Goal: Task Accomplishment & Management: Use online tool/utility

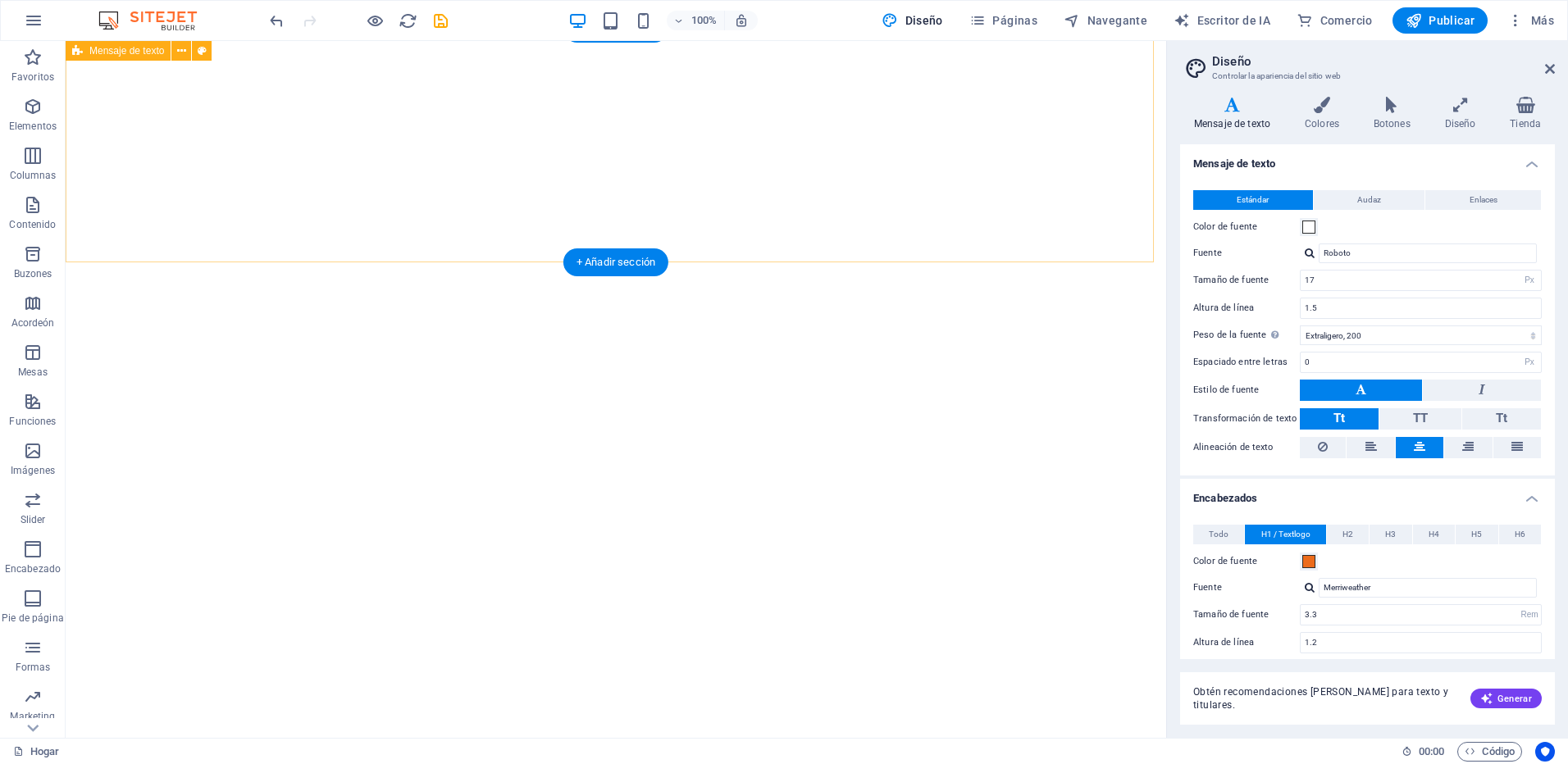
select select "px"
select select "200"
select select "px"
select select "rem"
select select "200"
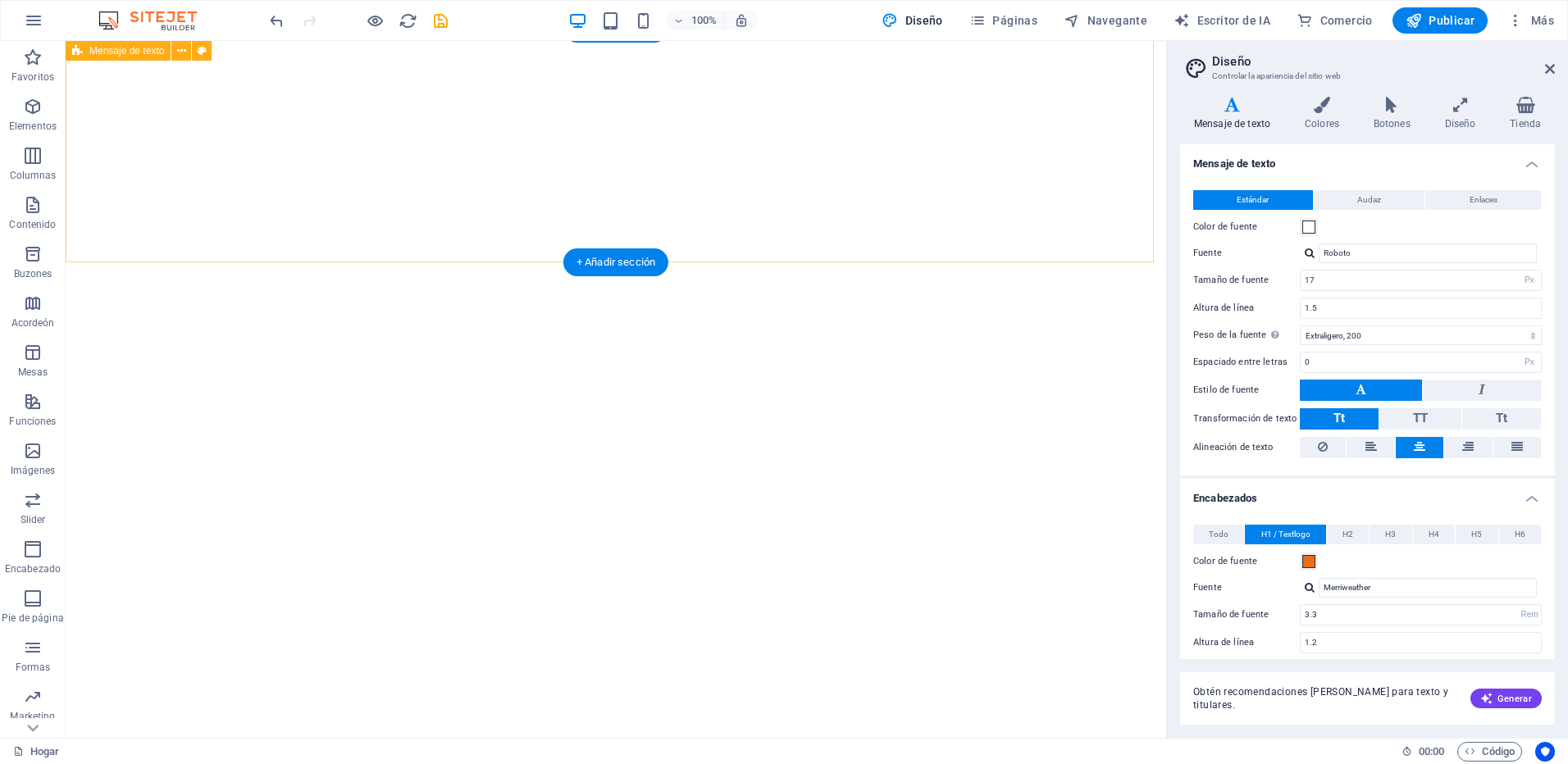
select select "px"
select select "rem"
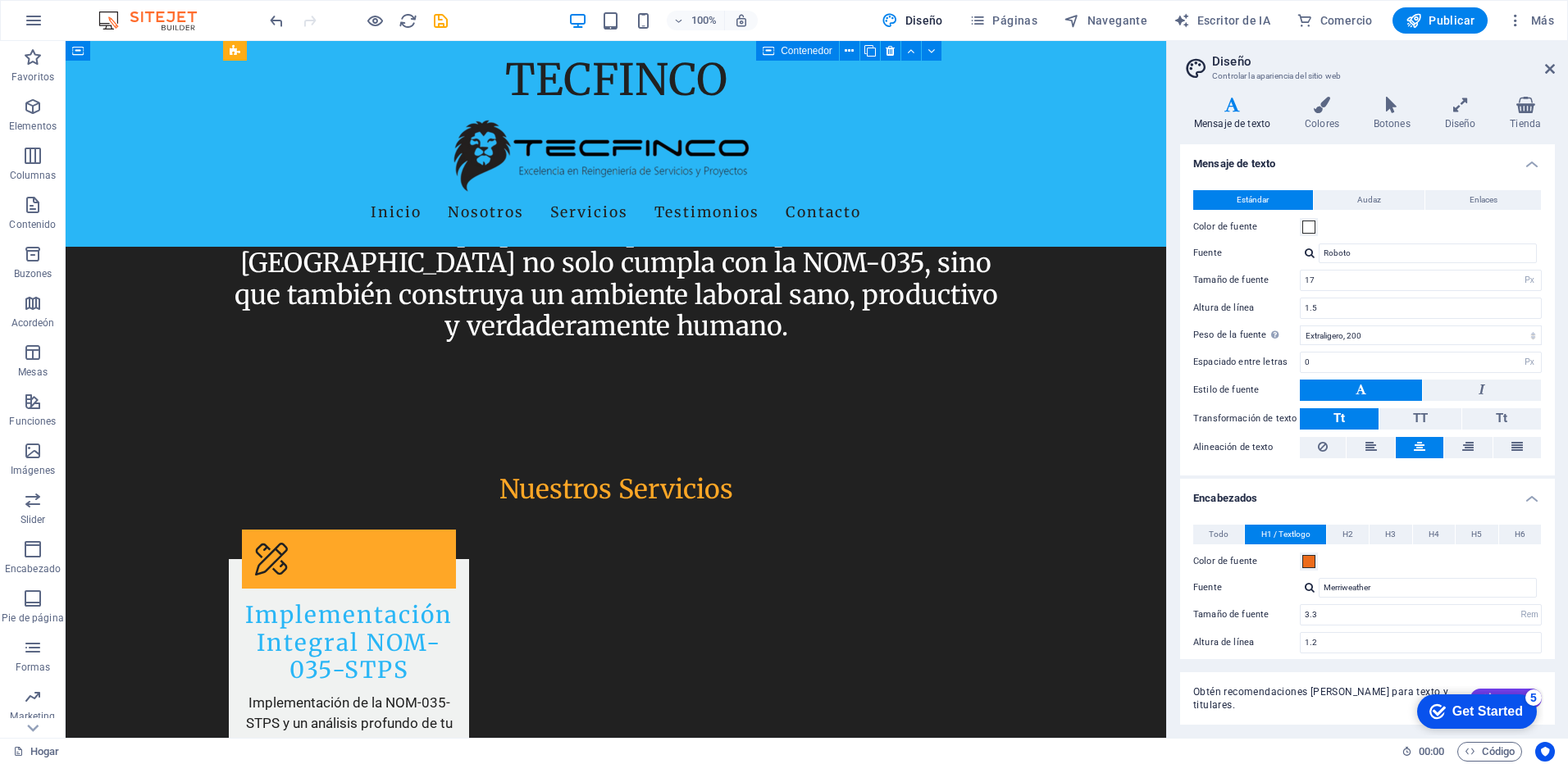
scroll to position [4402, 0]
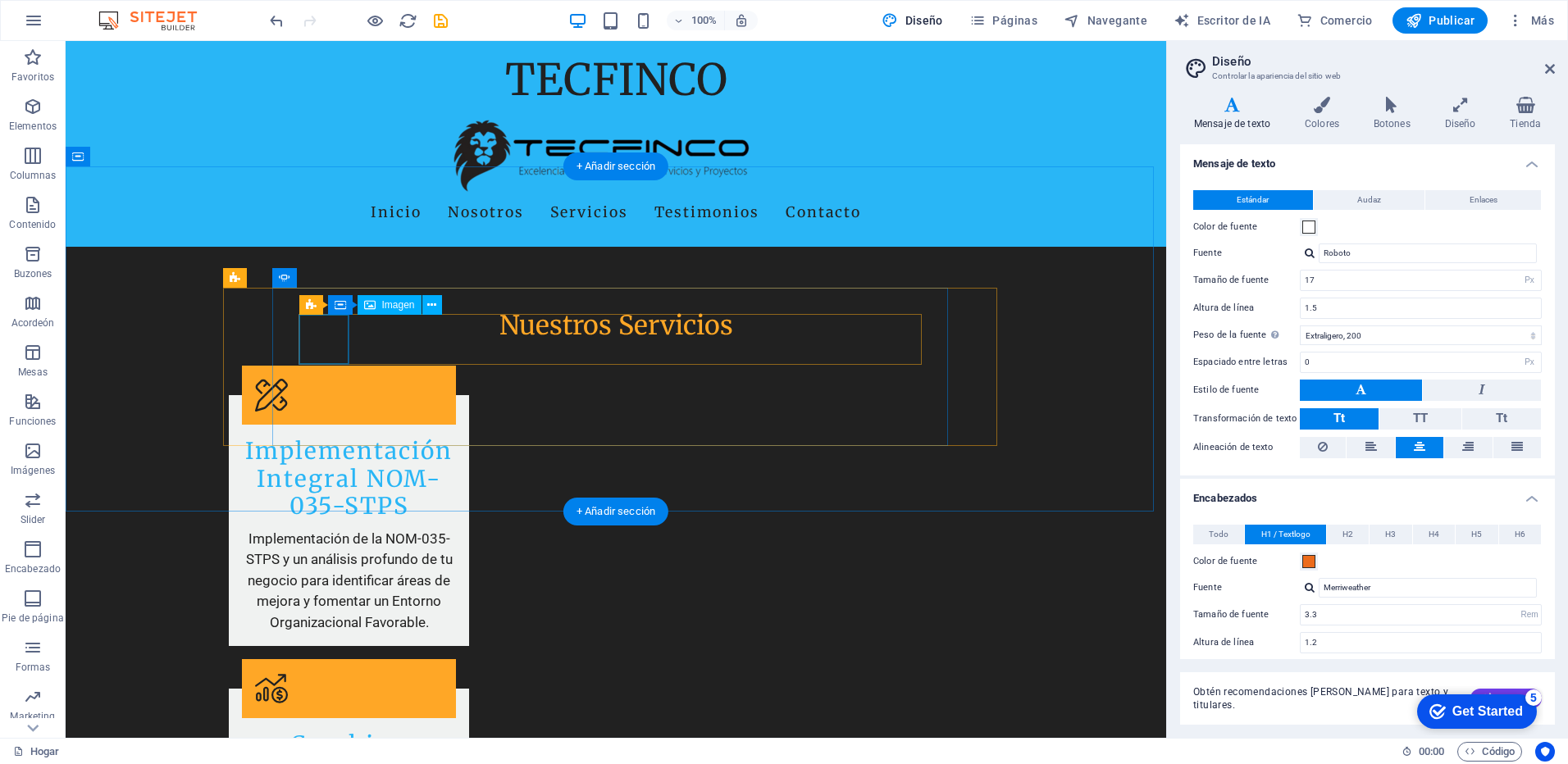
select select "px"
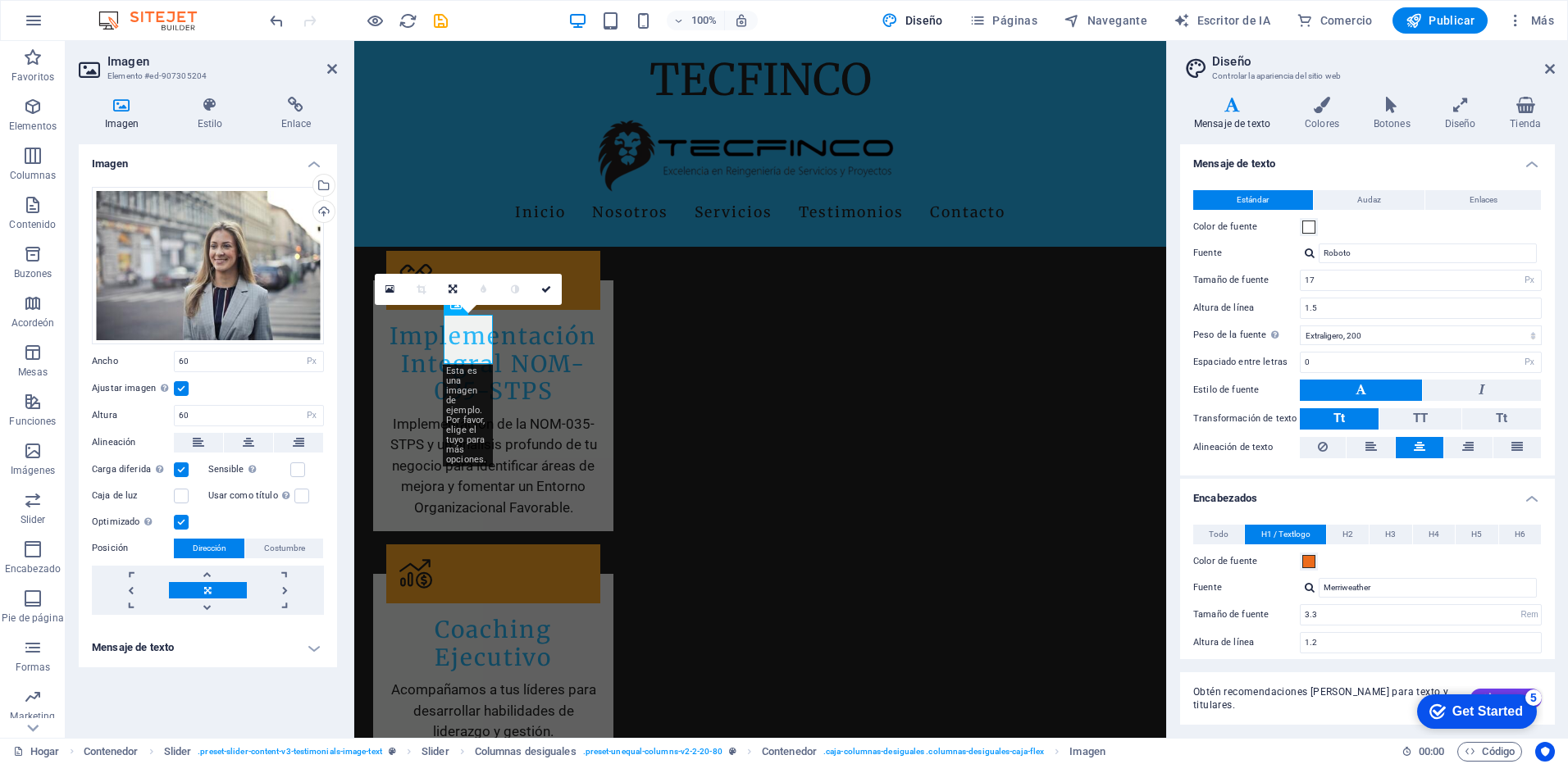
scroll to position [4287, 0]
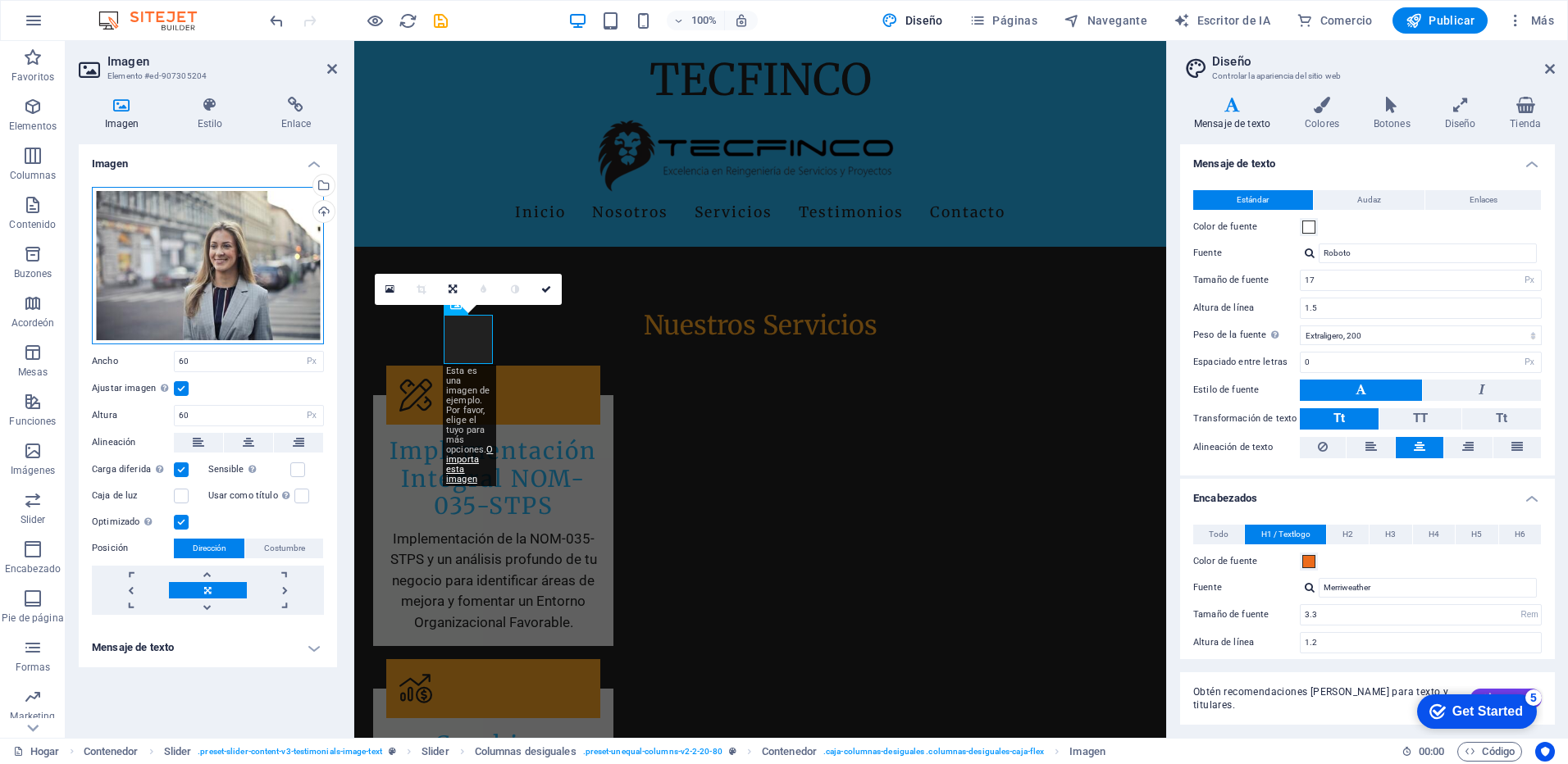
click at [237, 250] on div "Drag files here, click to choose files or select files from Files or our free s…" at bounding box center [208, 266] width 232 height 158
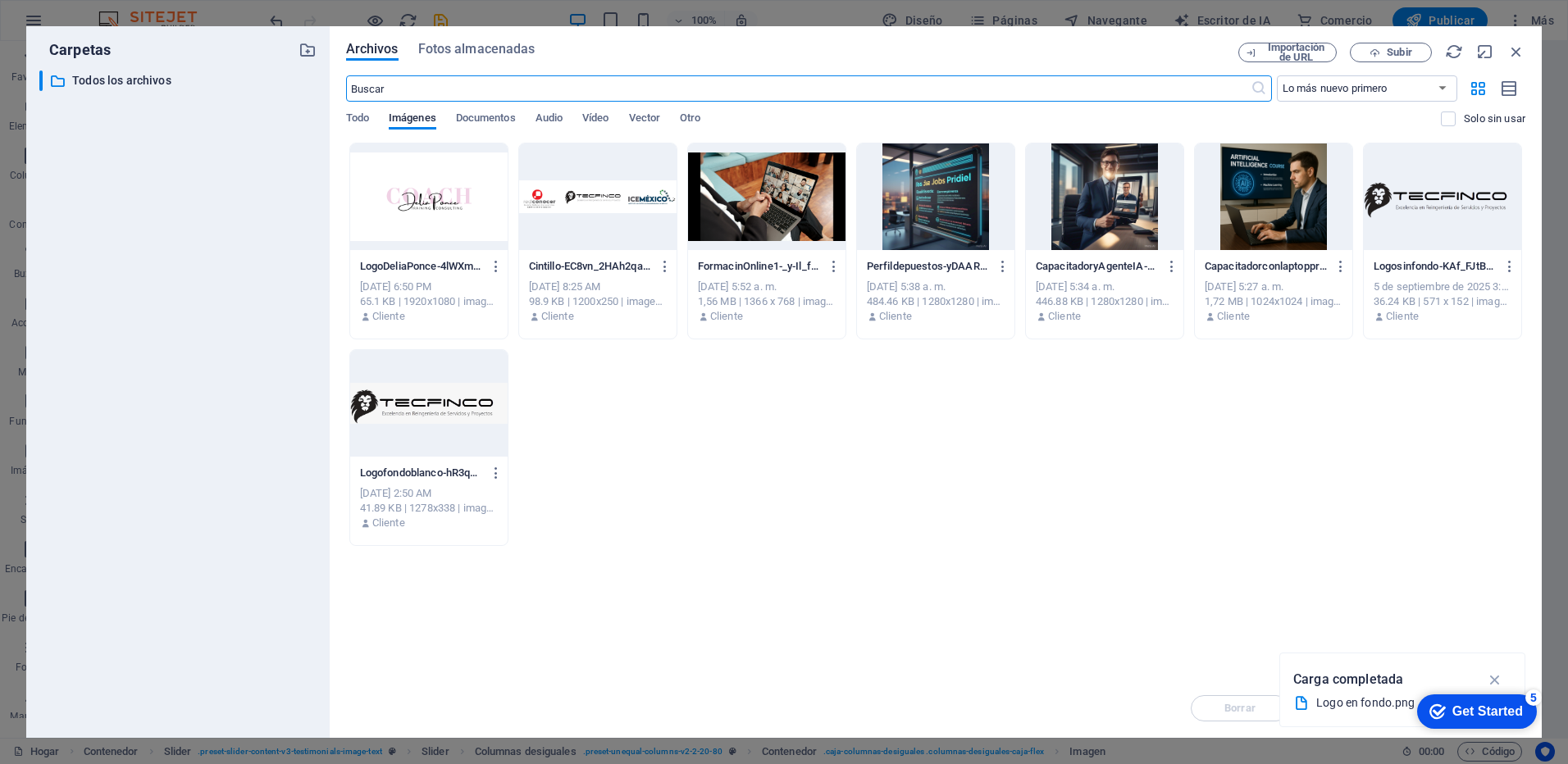
scroll to position [4290, 0]
click at [1517, 55] on icon "button" at bounding box center [1516, 51] width 18 height 18
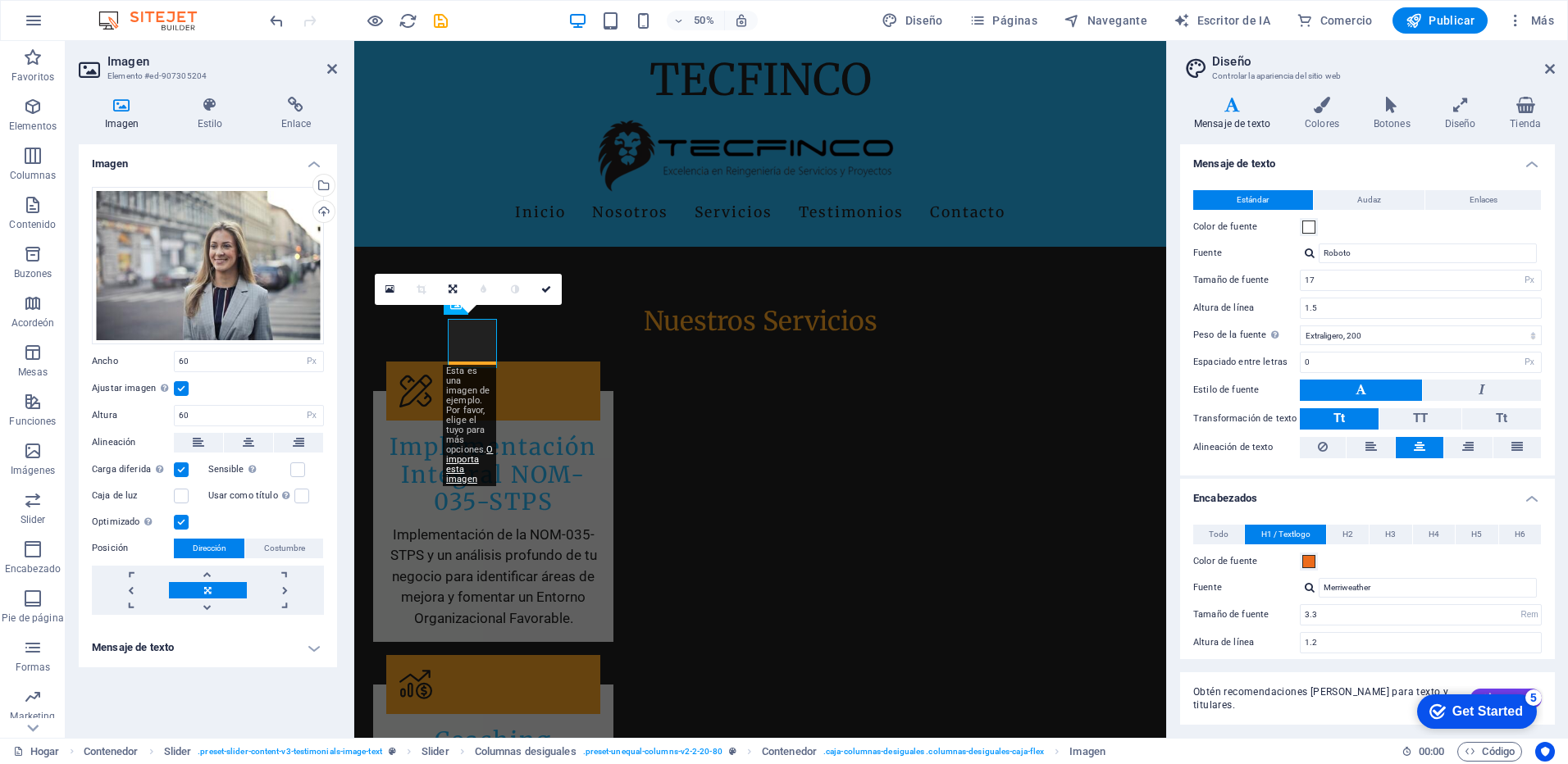
scroll to position [4287, 0]
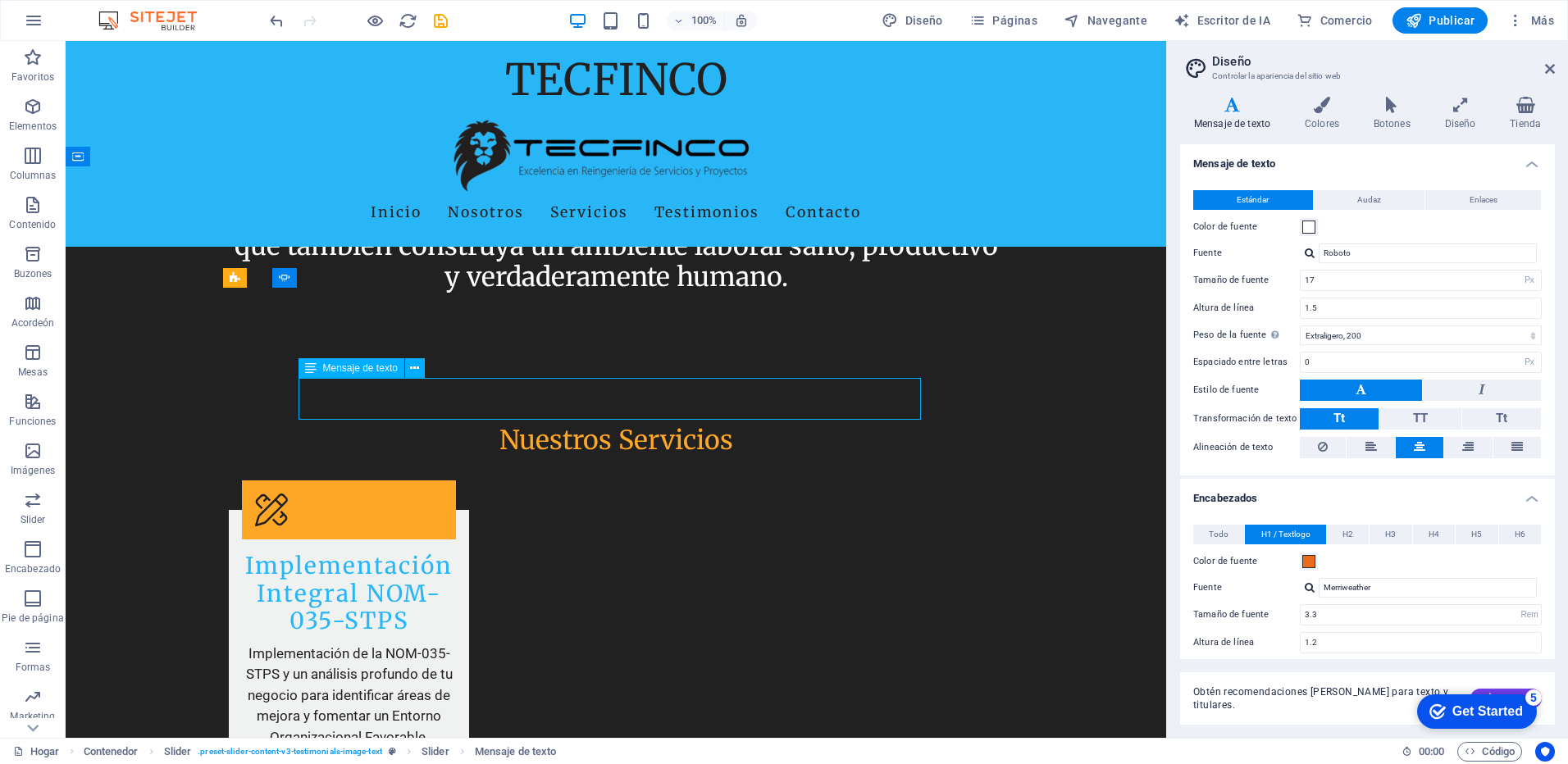
scroll to position [4402, 0]
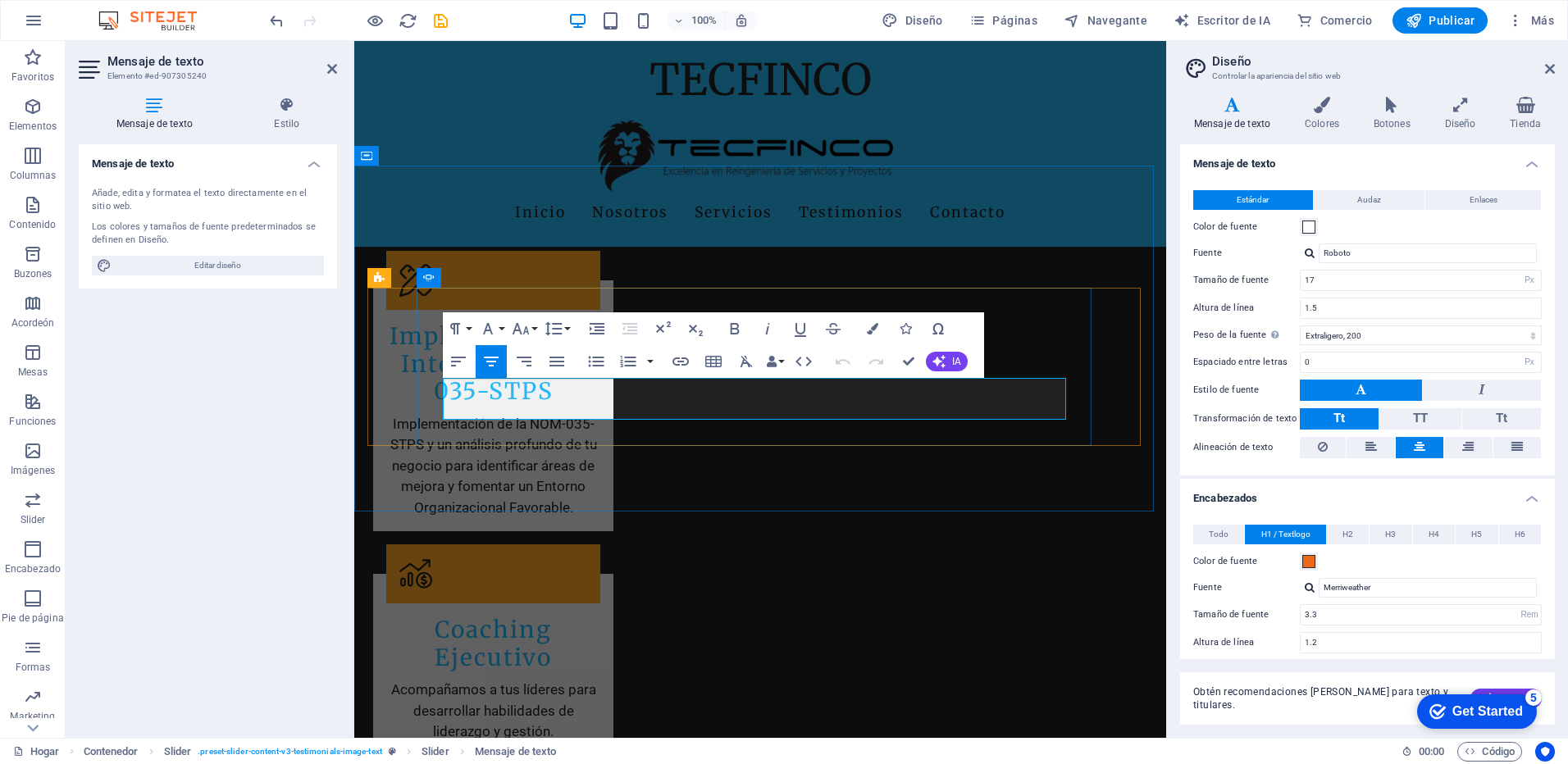
scroll to position [4287, 0]
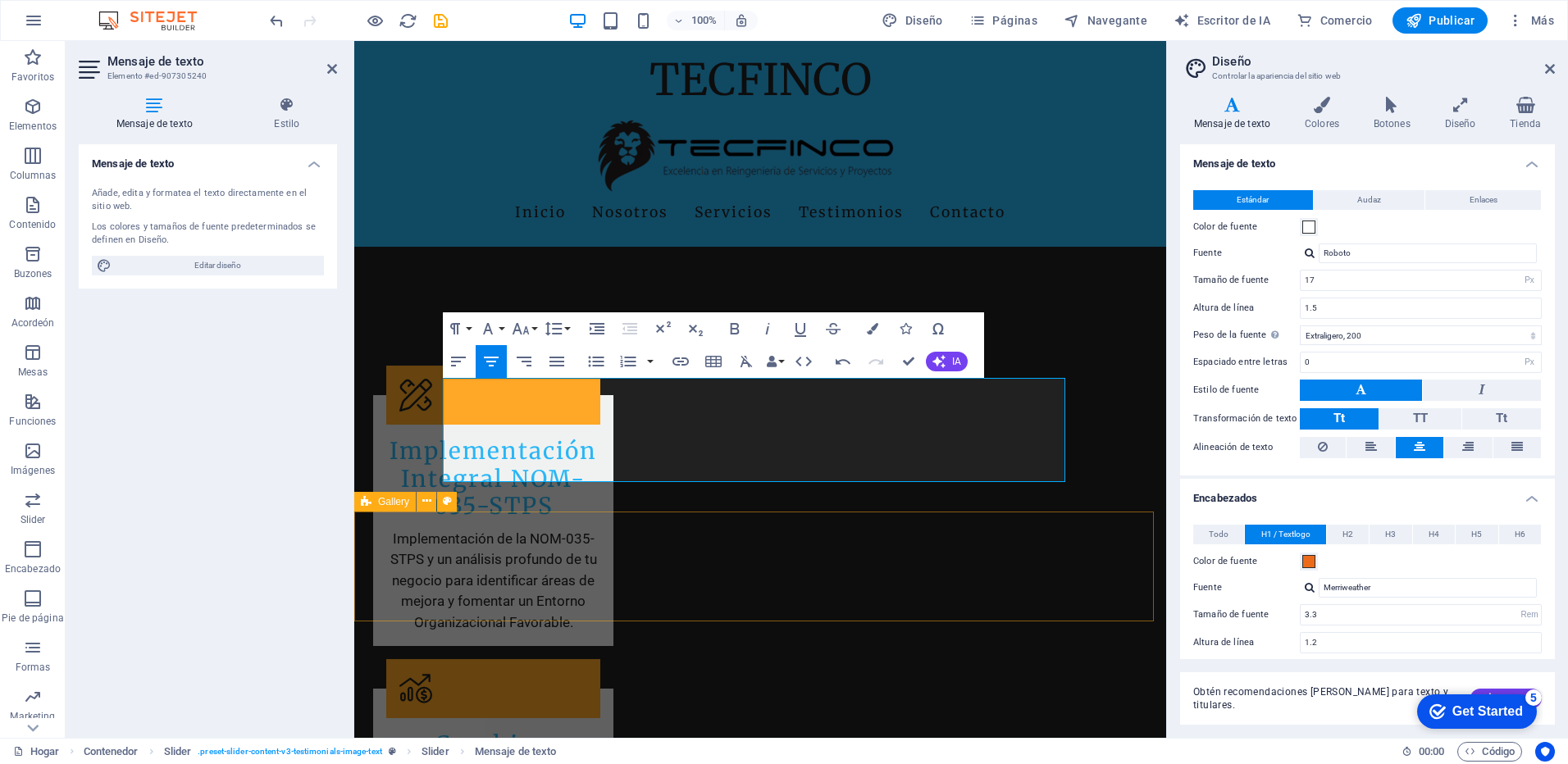
scroll to position [13, 0]
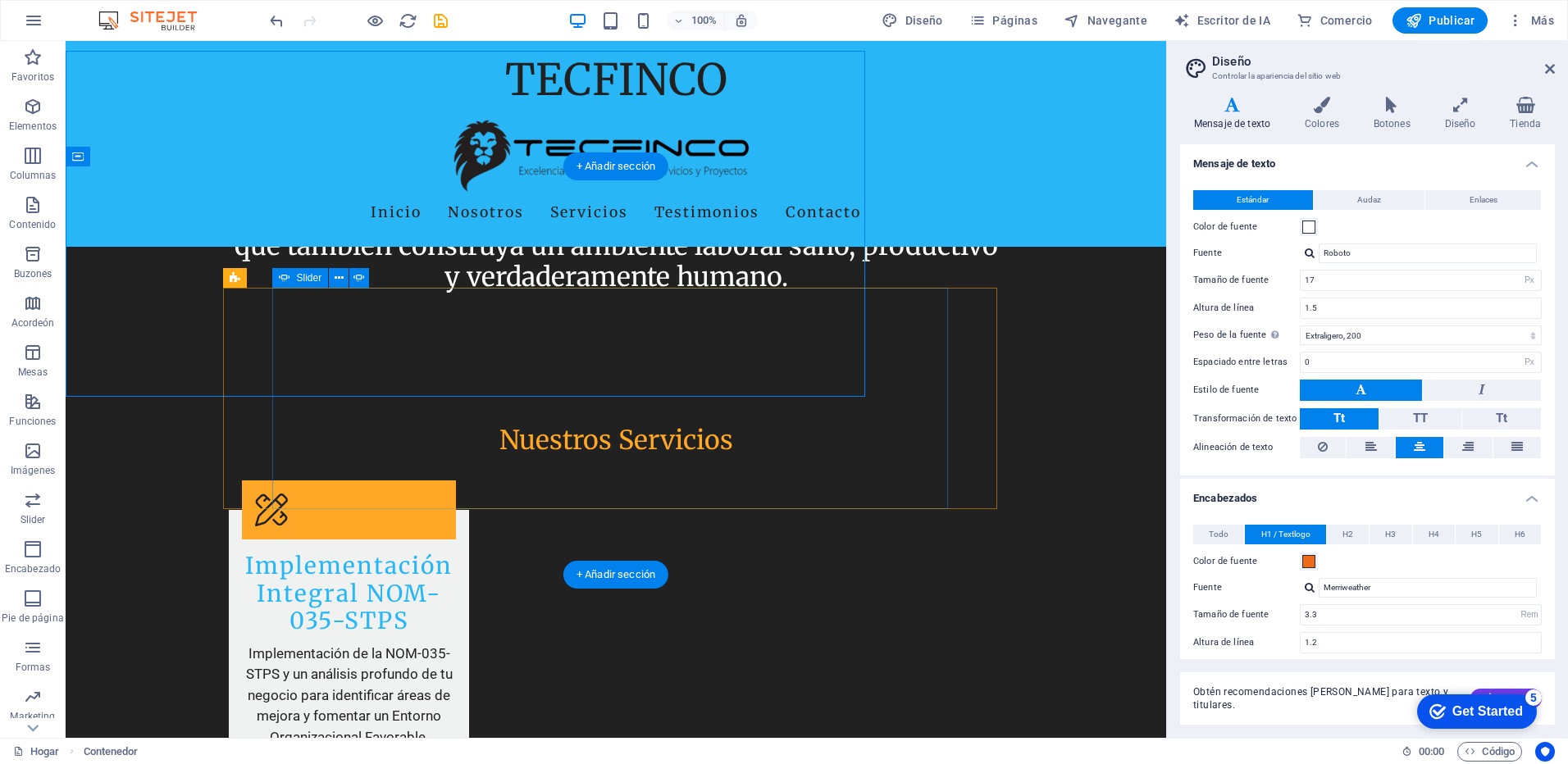
scroll to position [4402, 0]
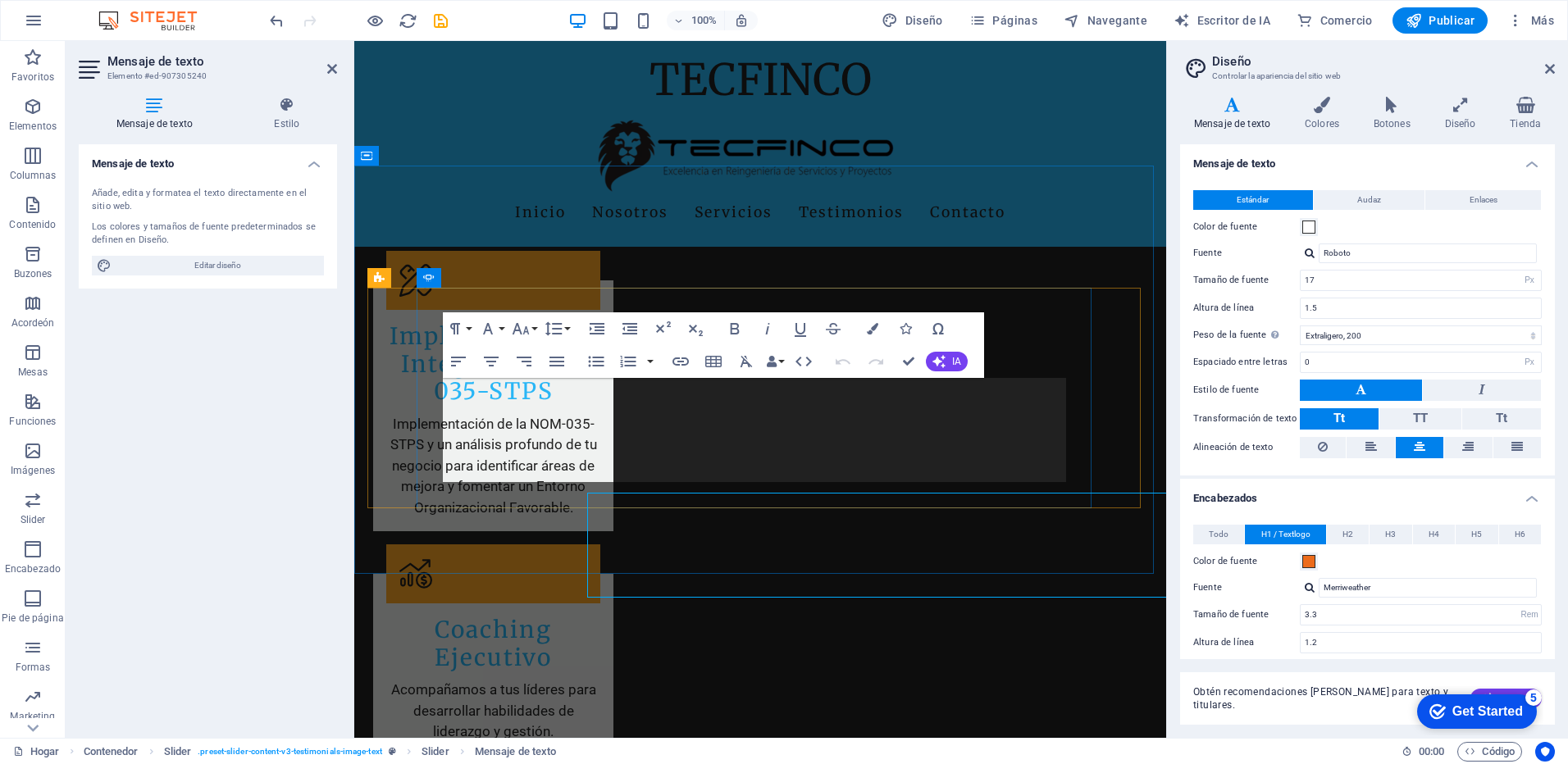
scroll to position [4287, 0]
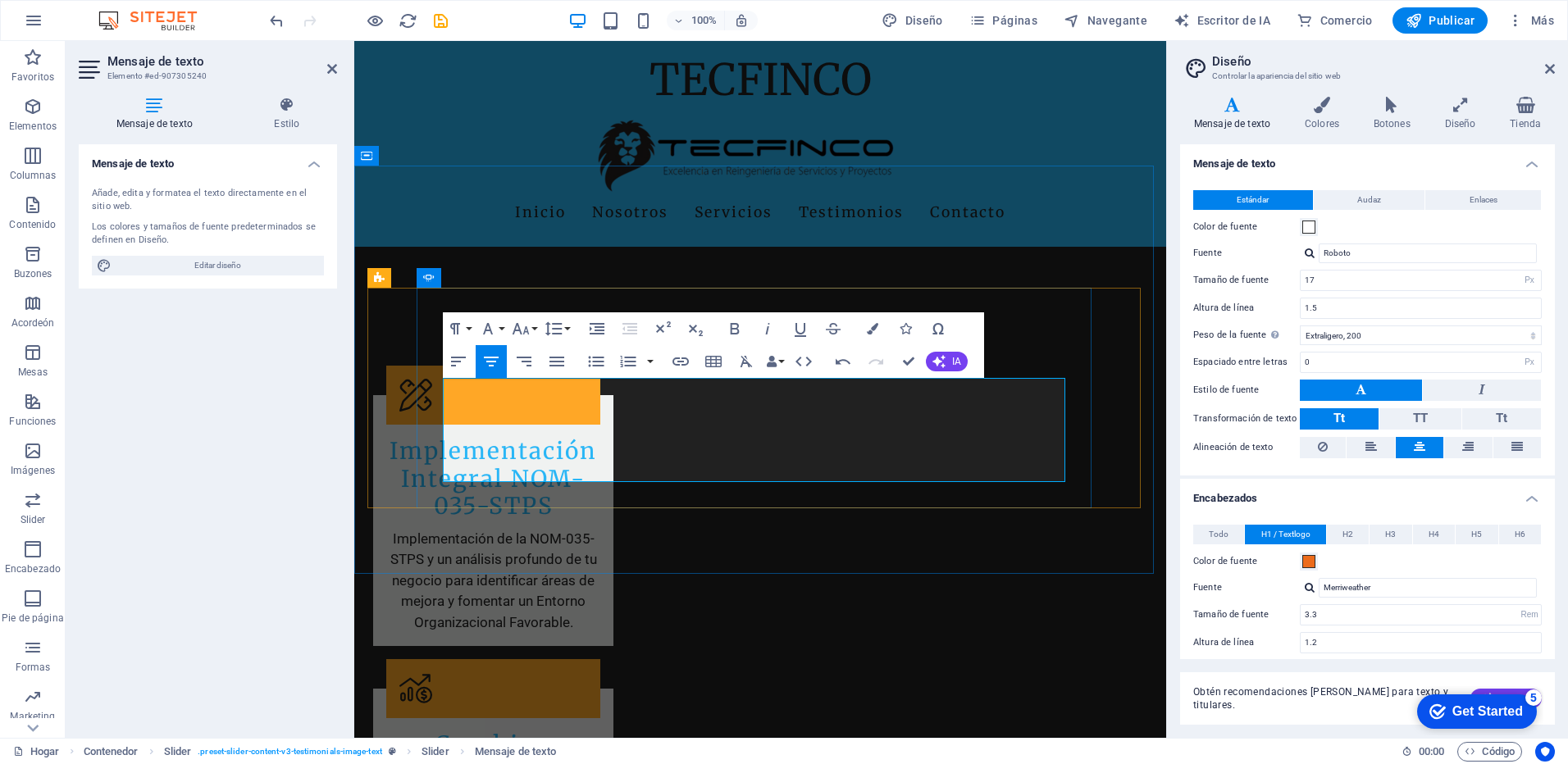
drag, startPoint x: 928, startPoint y: 547, endPoint x: 1216, endPoint y: 547, distance: 288.0
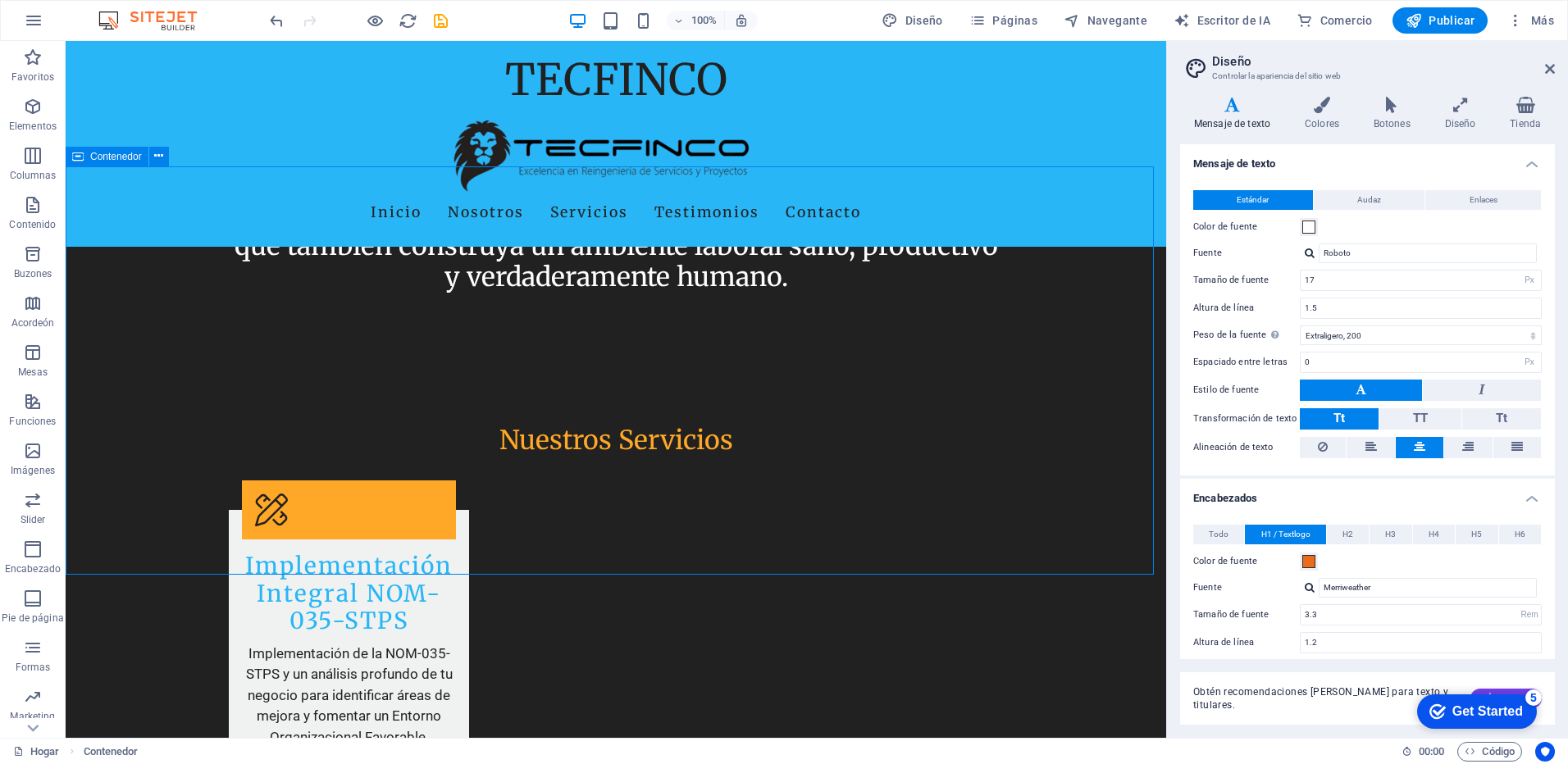
scroll to position [4402, 0]
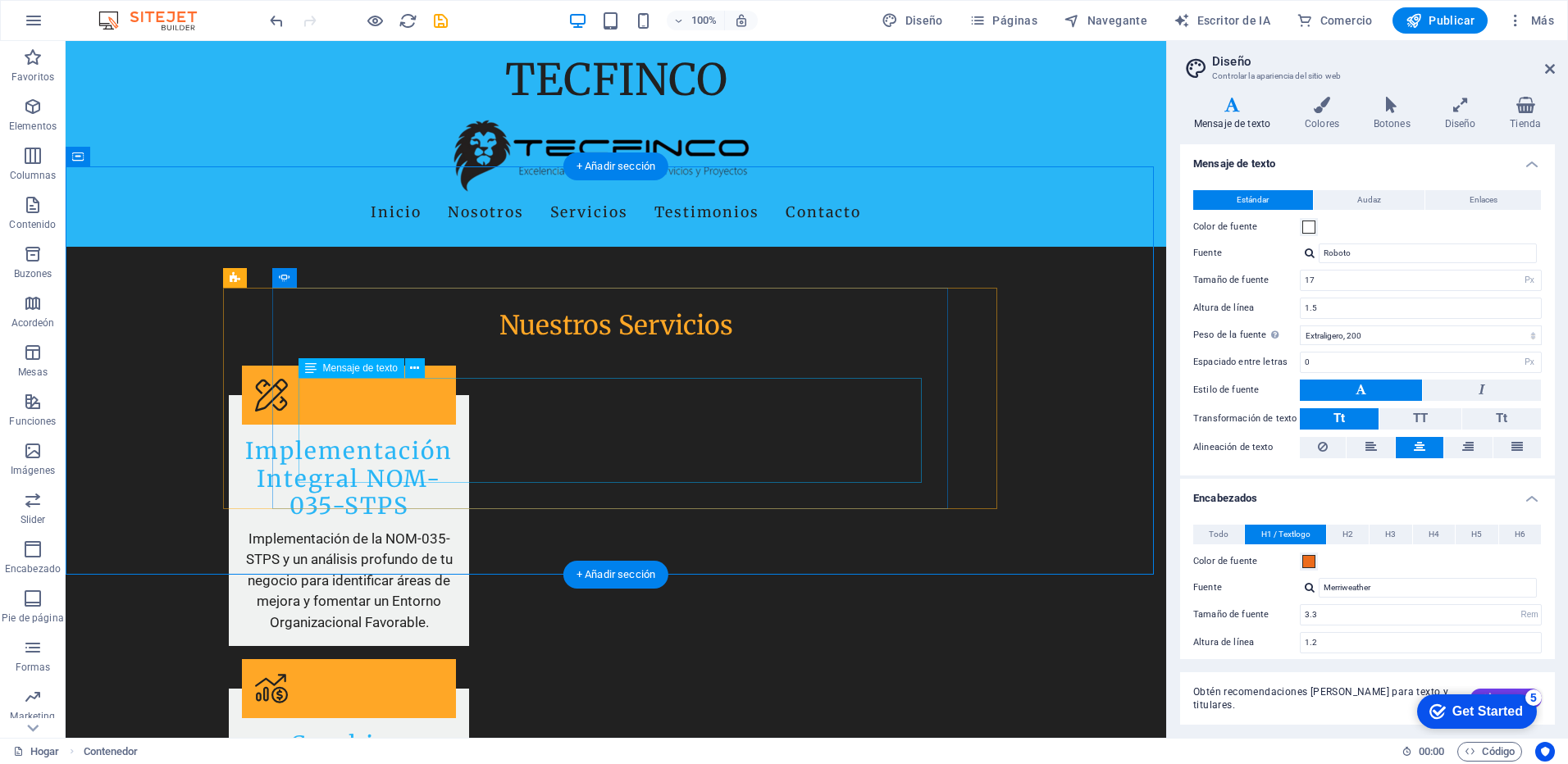
drag, startPoint x: 379, startPoint y: 430, endPoint x: 92, endPoint y: 430, distance: 287.0
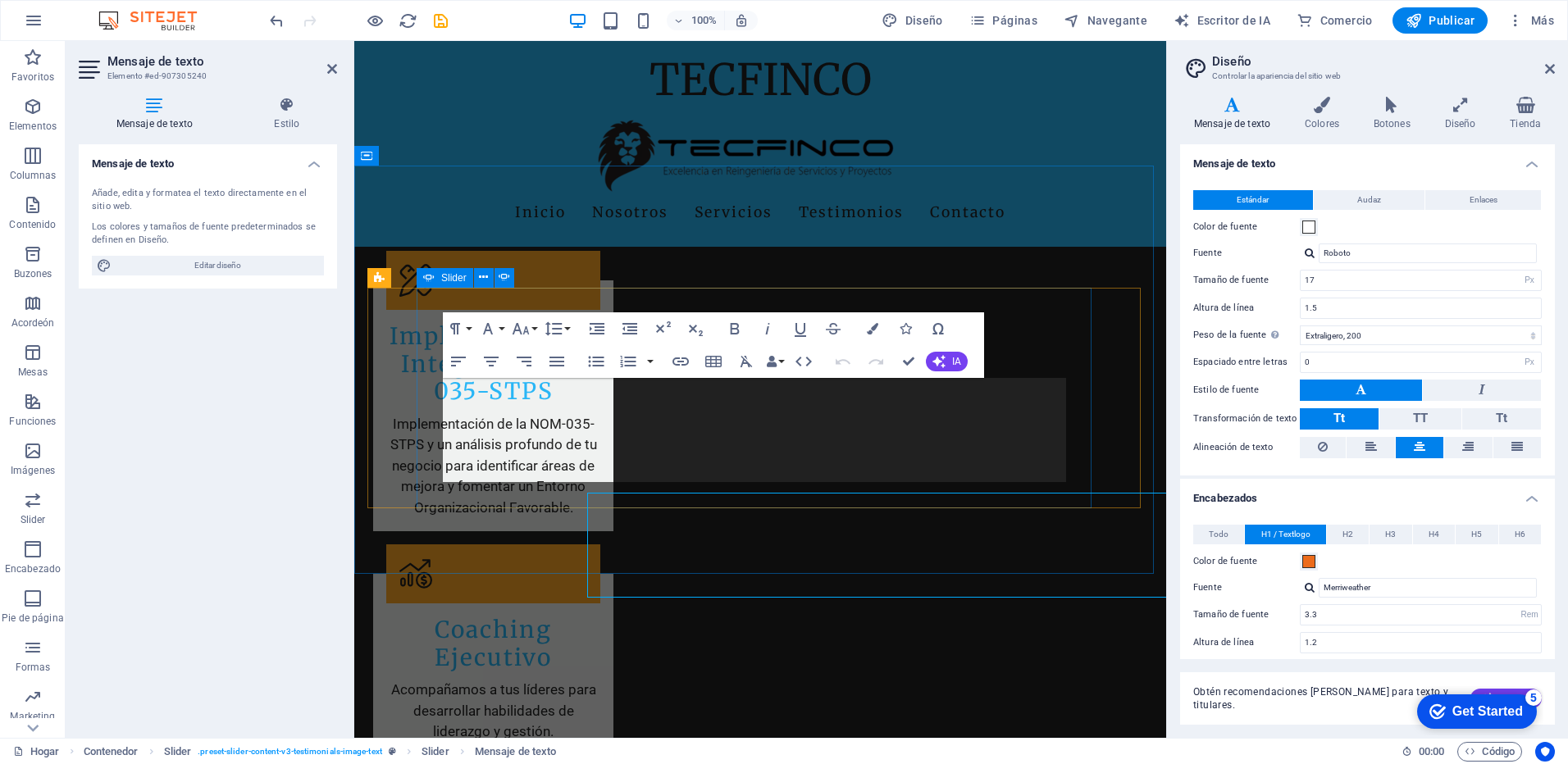
scroll to position [4287, 0]
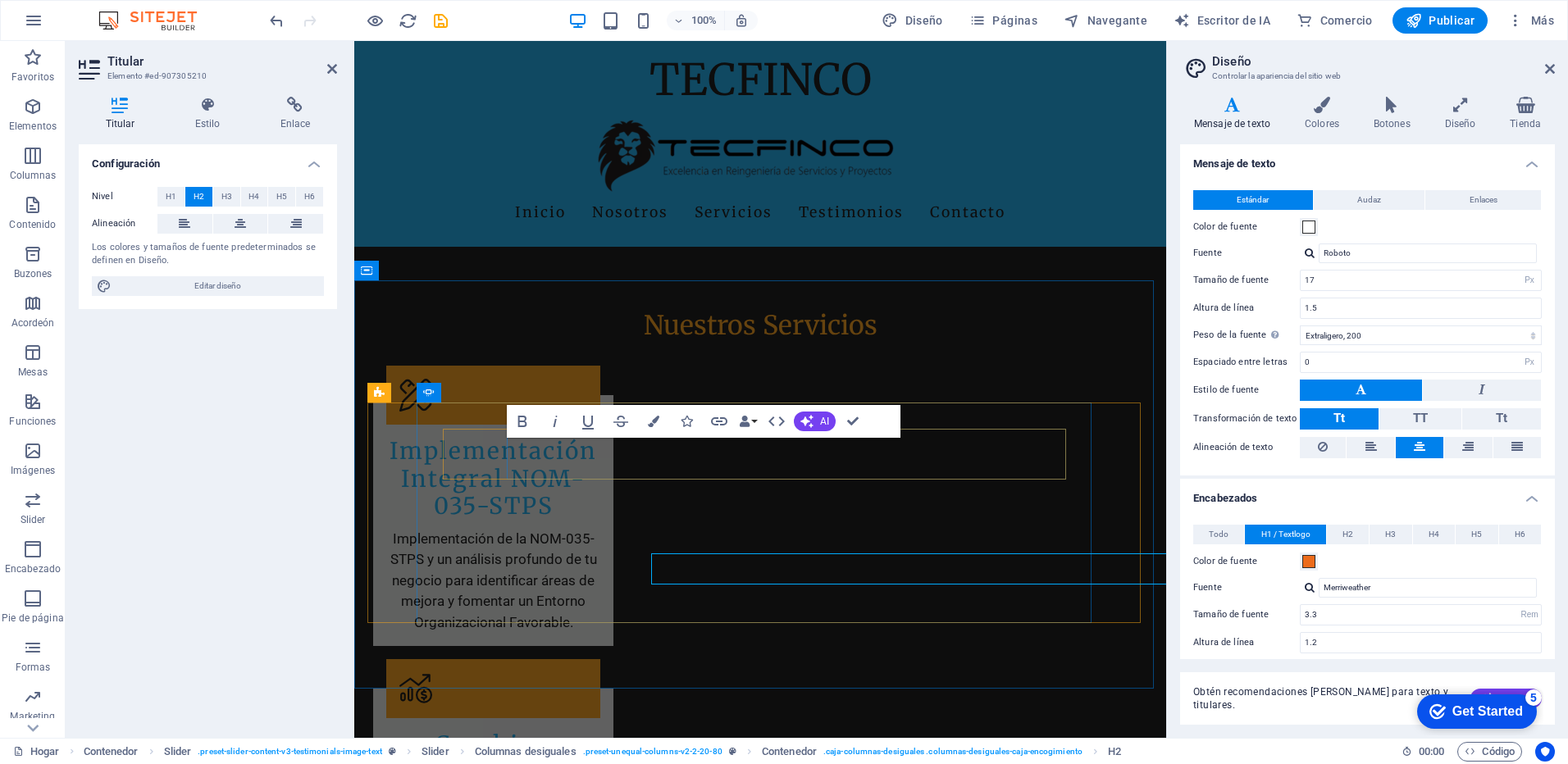
scroll to position [4172, 0]
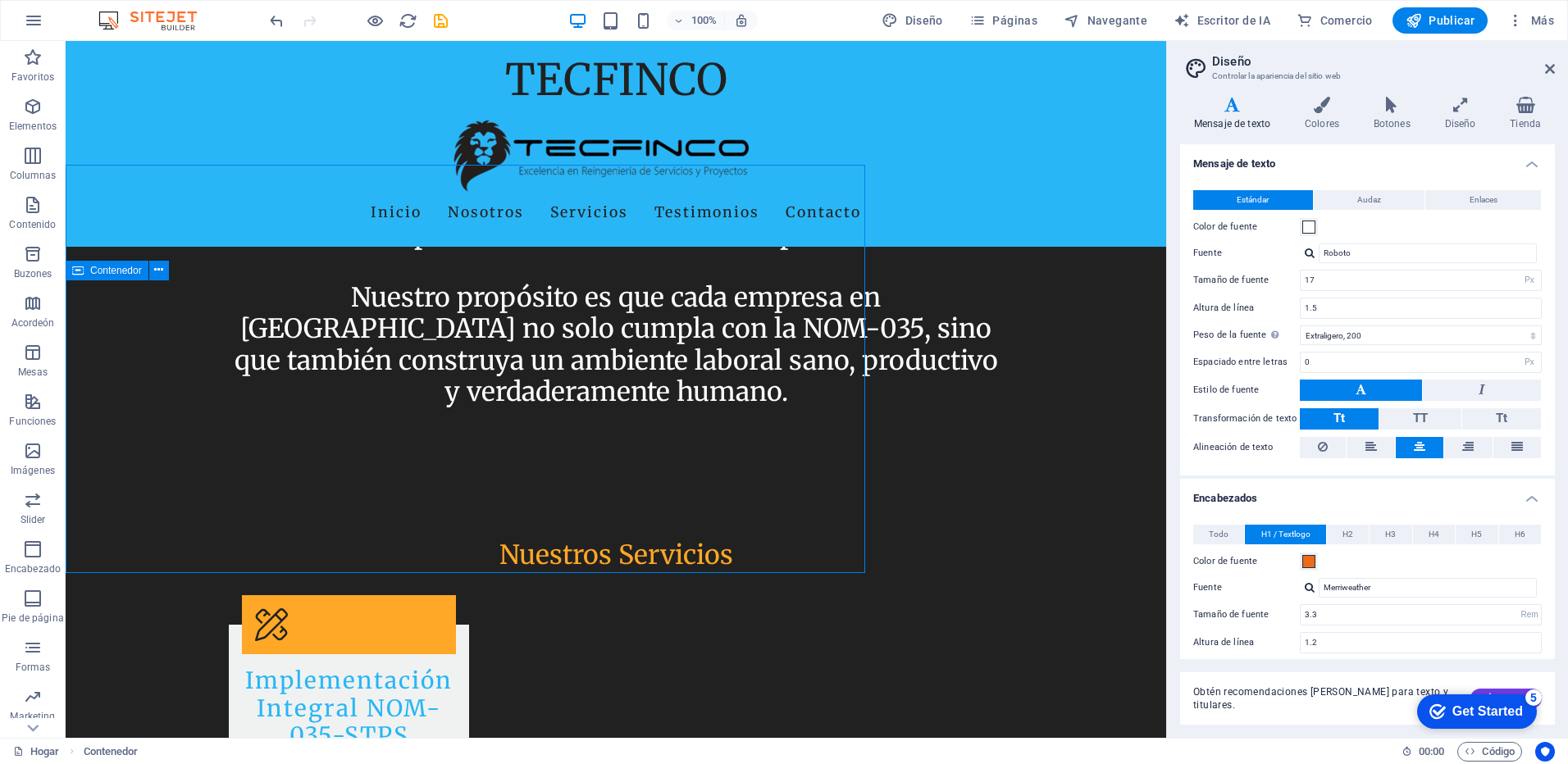
scroll to position [4288, 0]
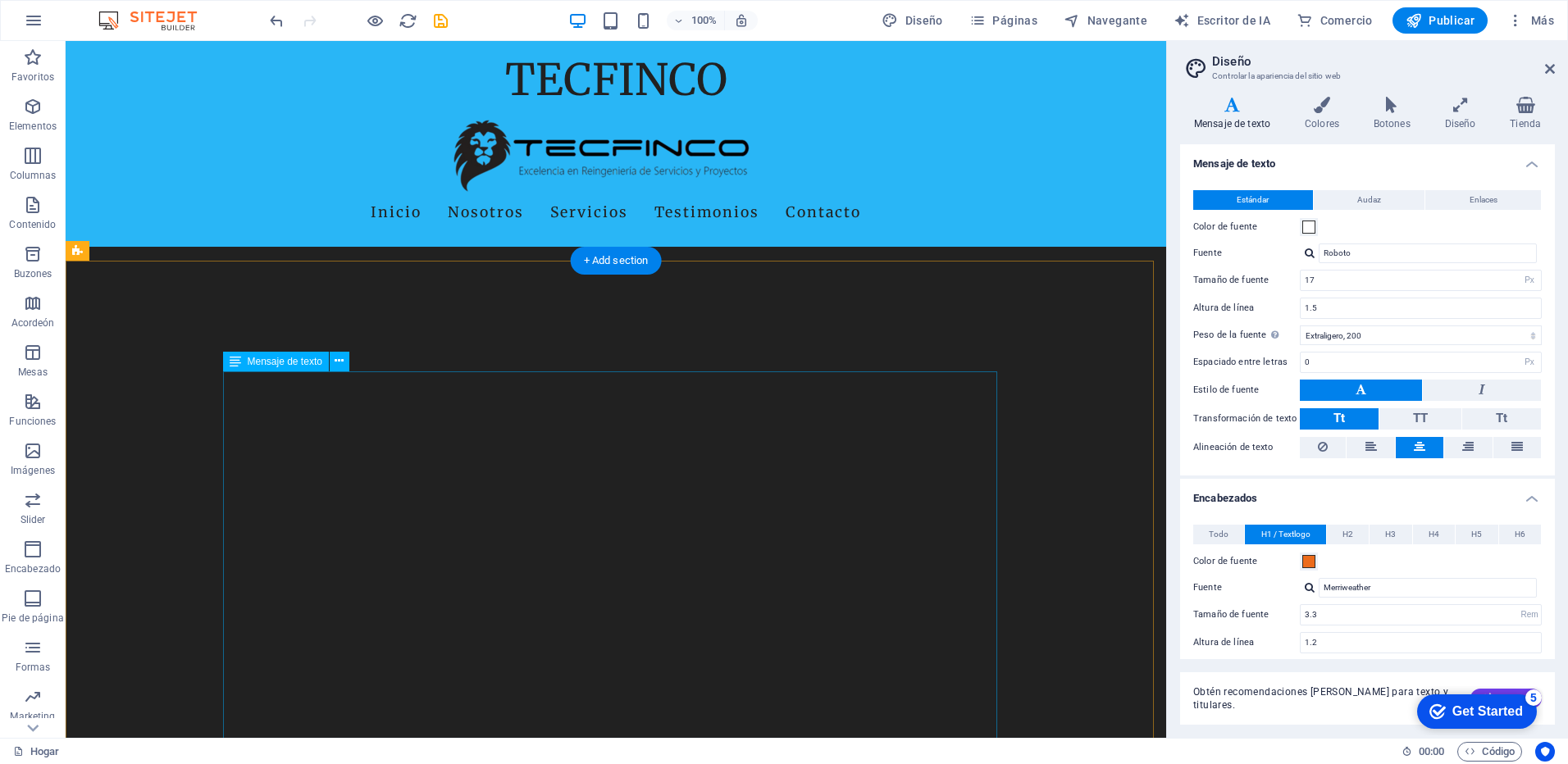
scroll to position [2237, 0]
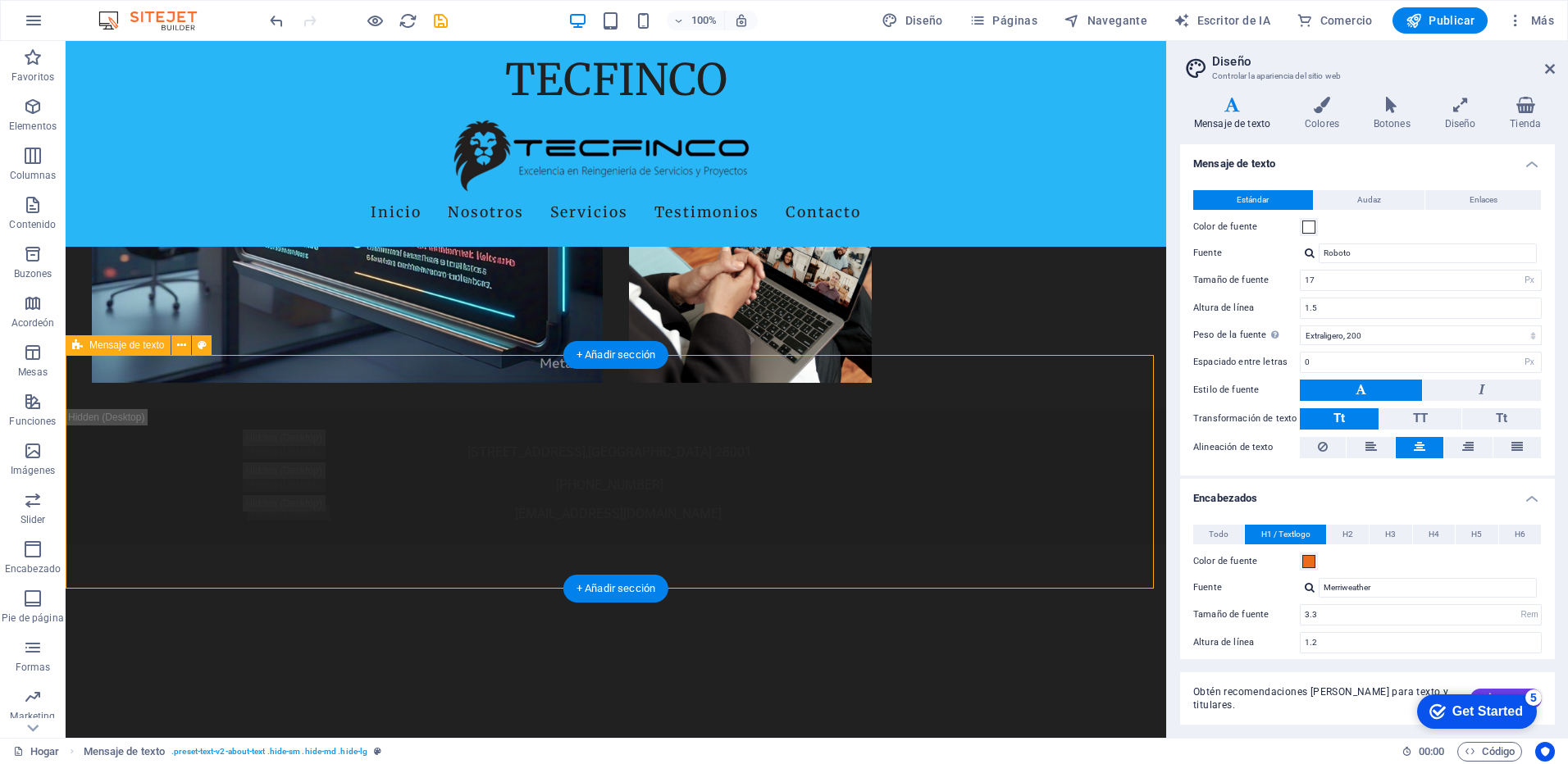
drag, startPoint x: 90, startPoint y: 245, endPoint x: 295, endPoint y: 537, distance: 356.8
click at [177, 348] on icon at bounding box center [181, 346] width 9 height 17
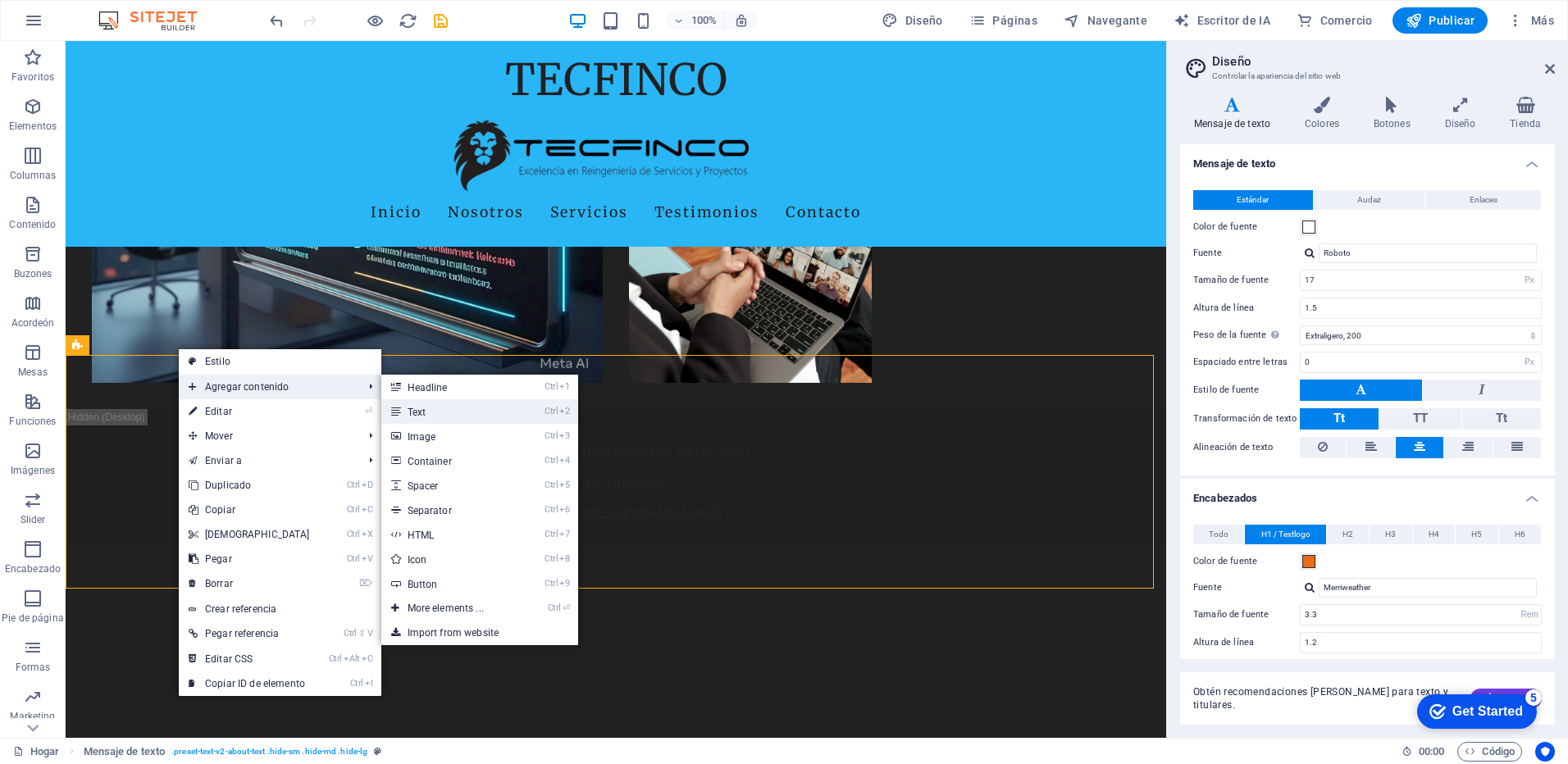
click at [416, 412] on font "Text" at bounding box center [417, 412] width 19 height 11
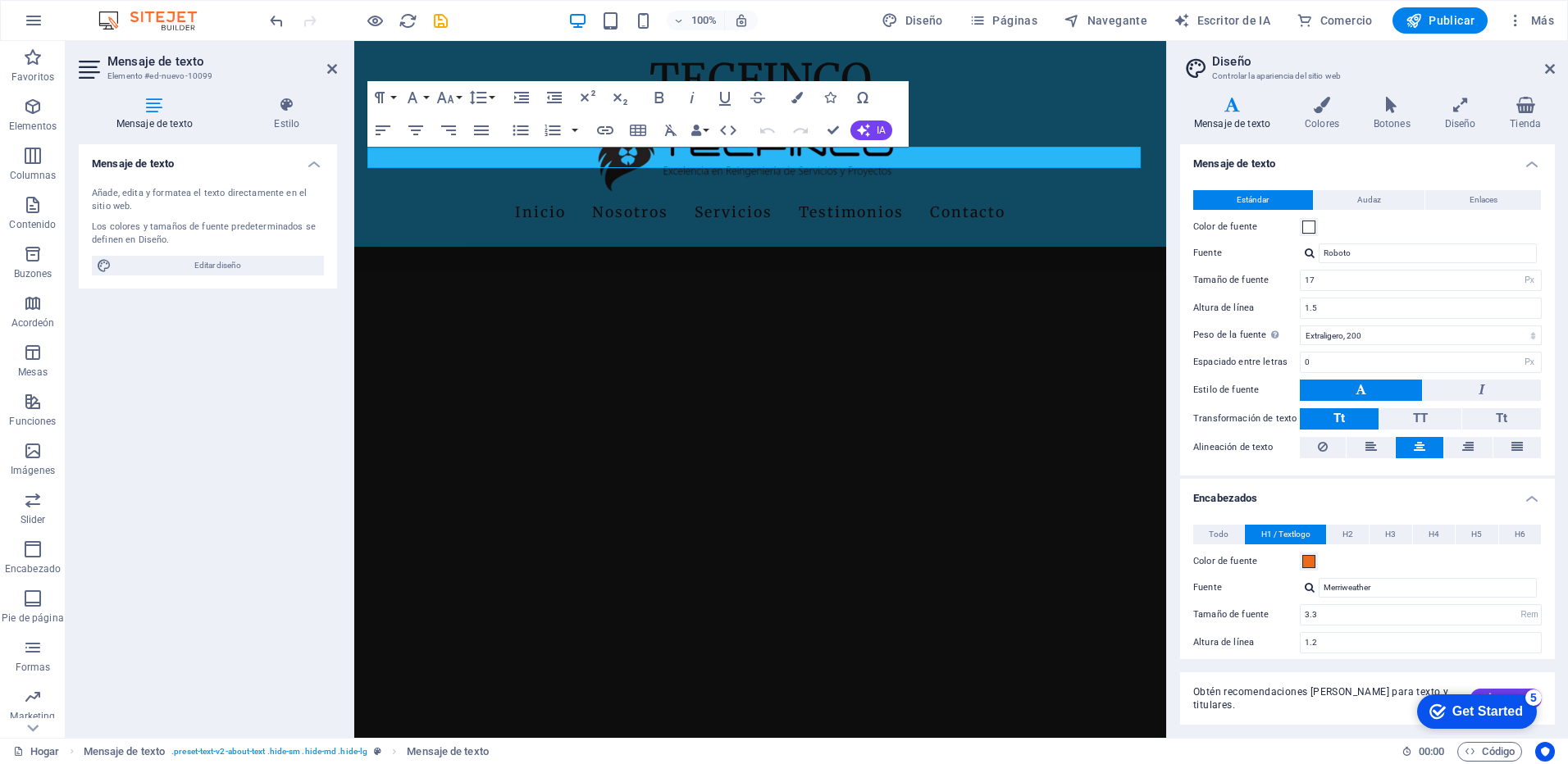
scroll to position [2397, 0]
drag, startPoint x: 502, startPoint y: 151, endPoint x: 634, endPoint y: 324, distance: 217.6
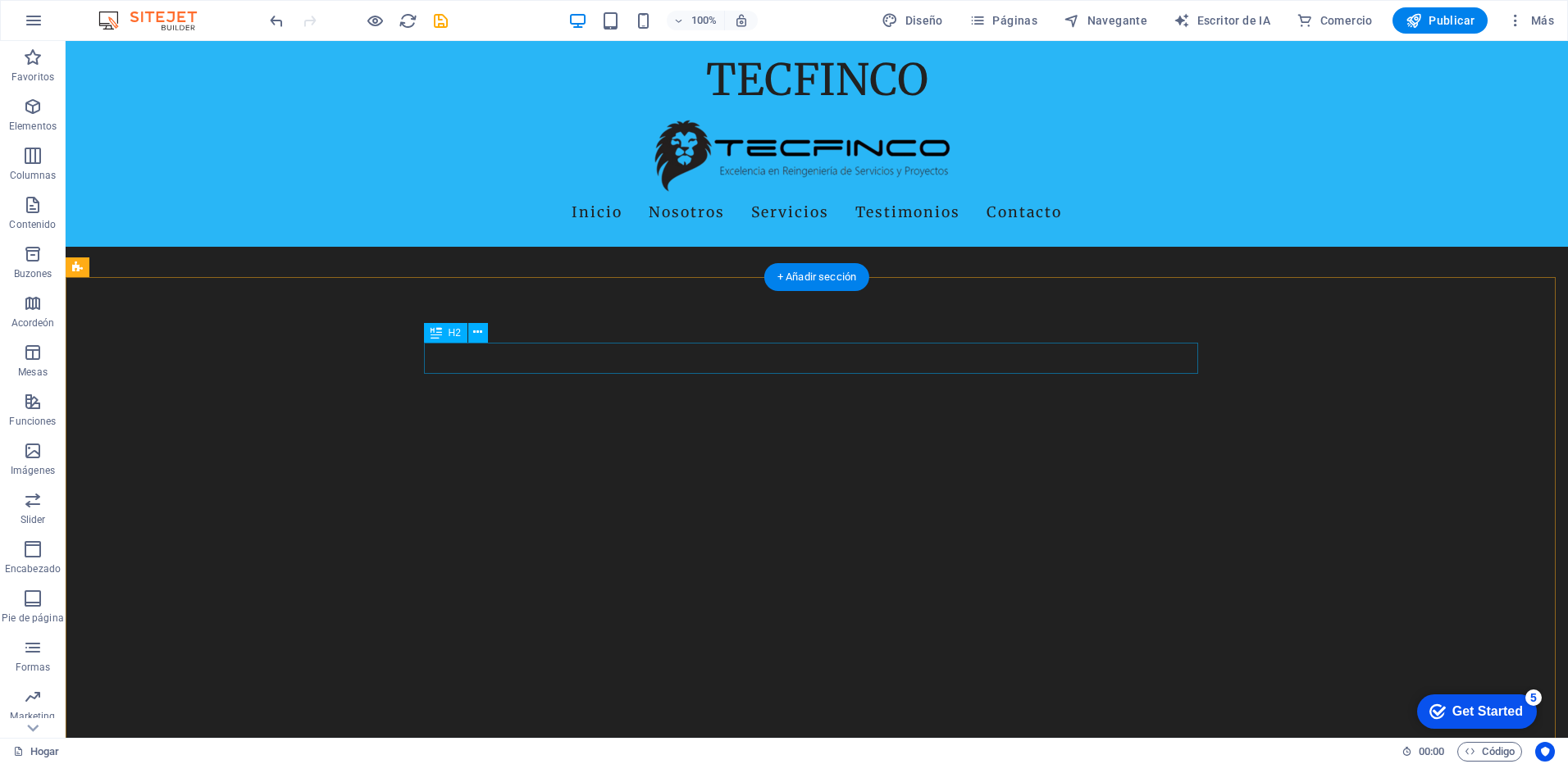
scroll to position [2495, 0]
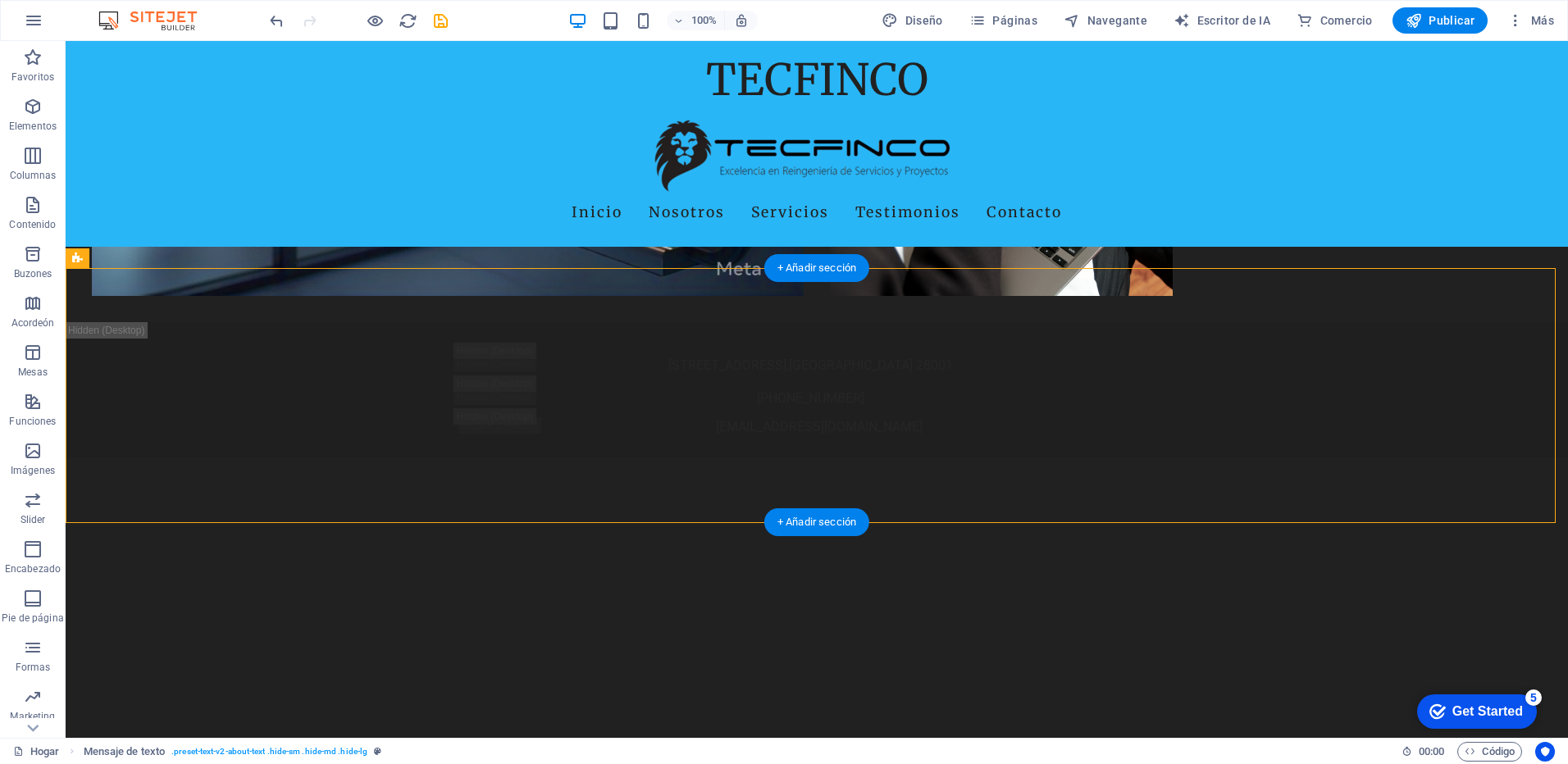
drag, startPoint x: 863, startPoint y: 344, endPoint x: 859, endPoint y: 483, distance: 139.1
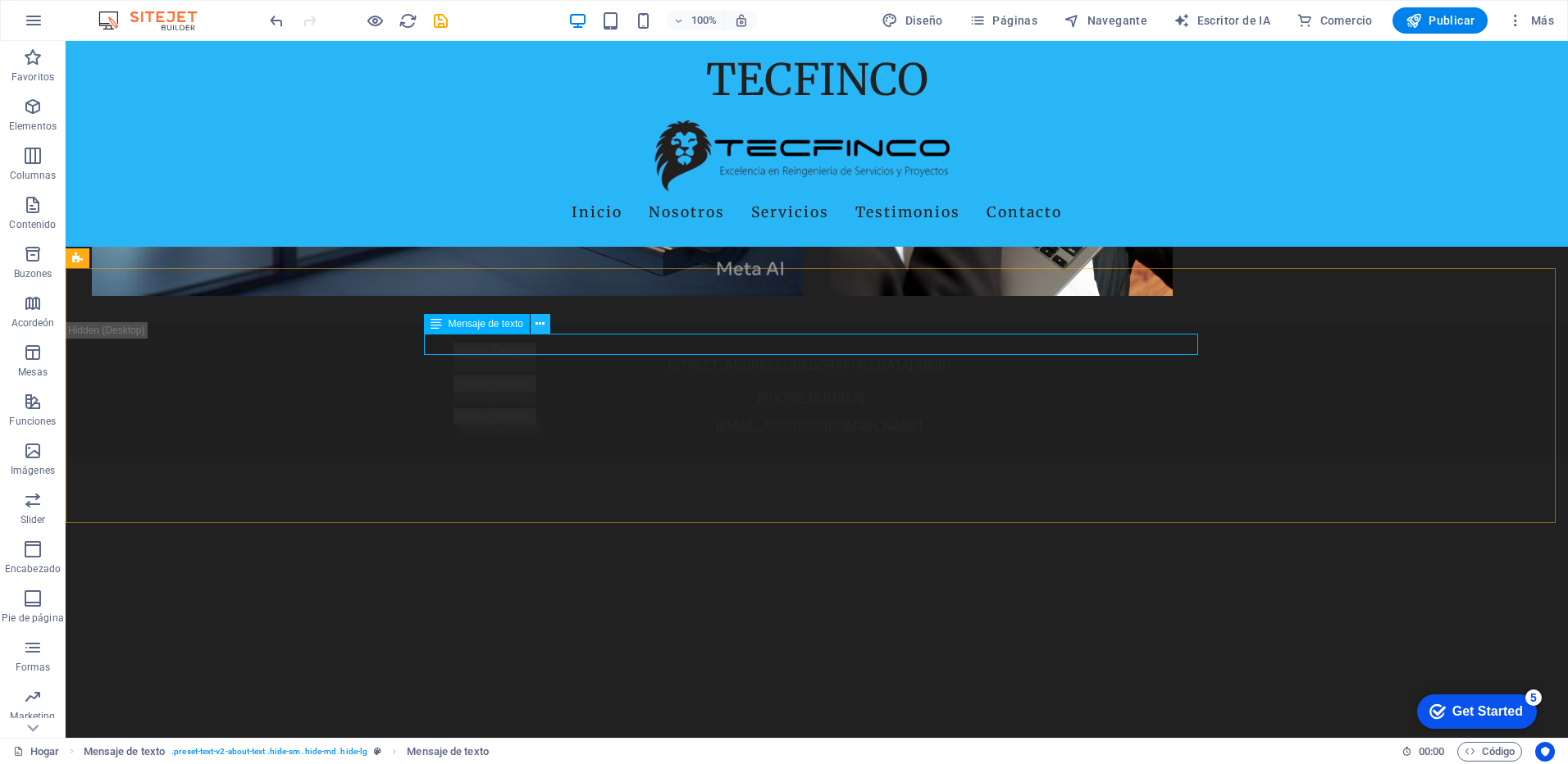
click at [537, 324] on icon at bounding box center [540, 324] width 9 height 17
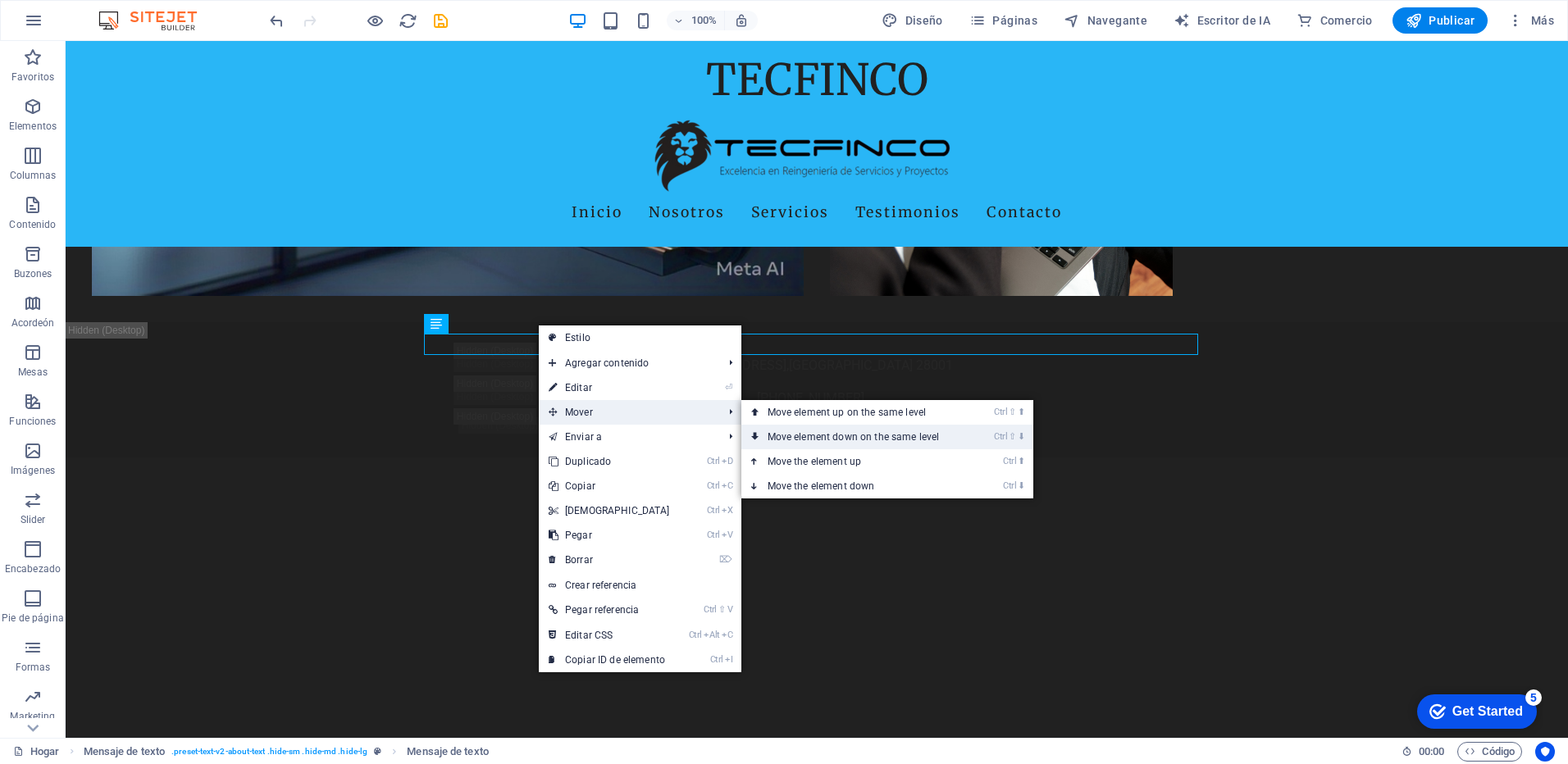
click at [775, 433] on font "Move element down on the same level" at bounding box center [853, 437] width 172 height 11
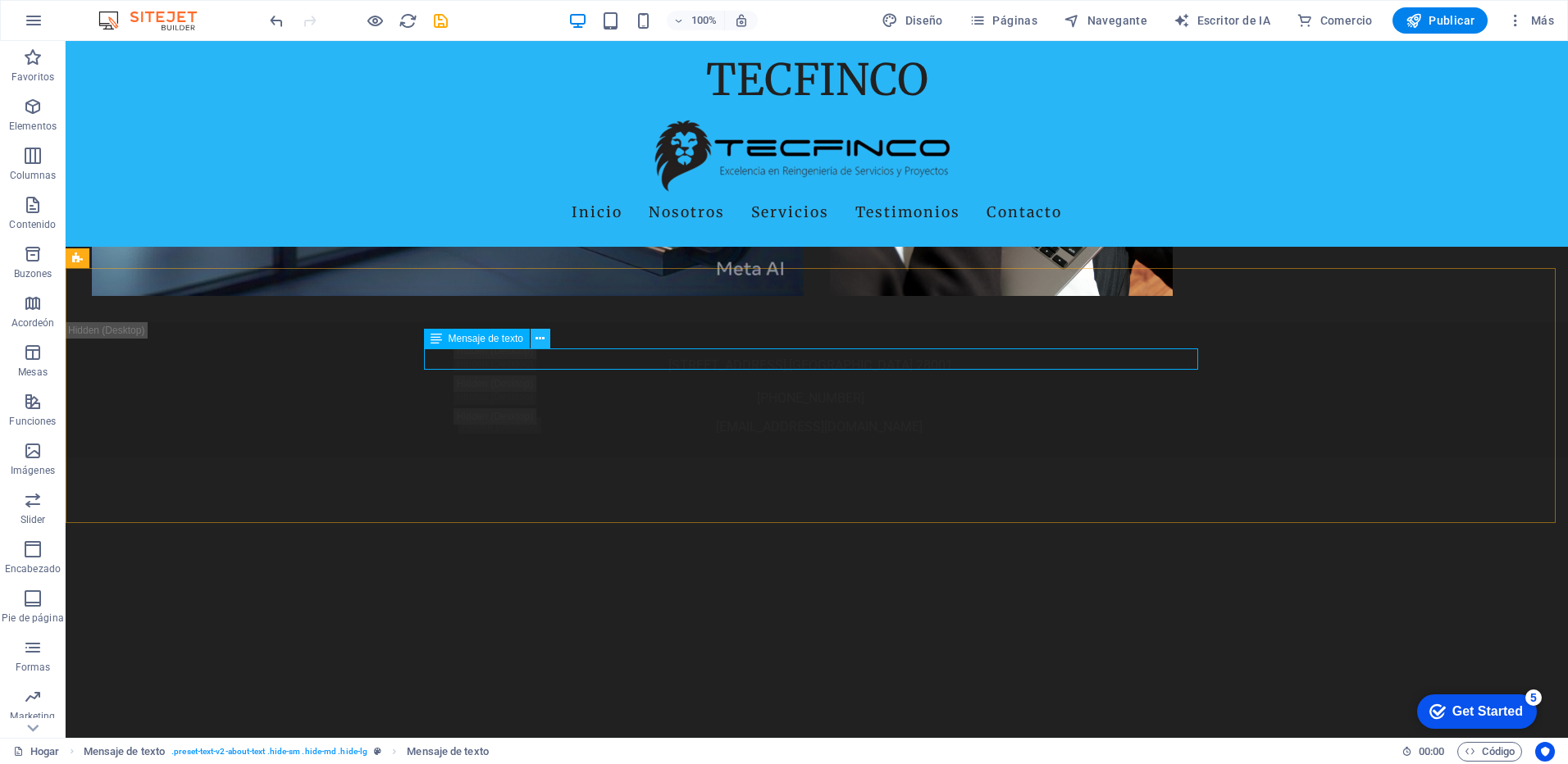
click at [536, 338] on icon at bounding box center [540, 339] width 9 height 17
click at [540, 339] on icon at bounding box center [540, 339] width 9 height 17
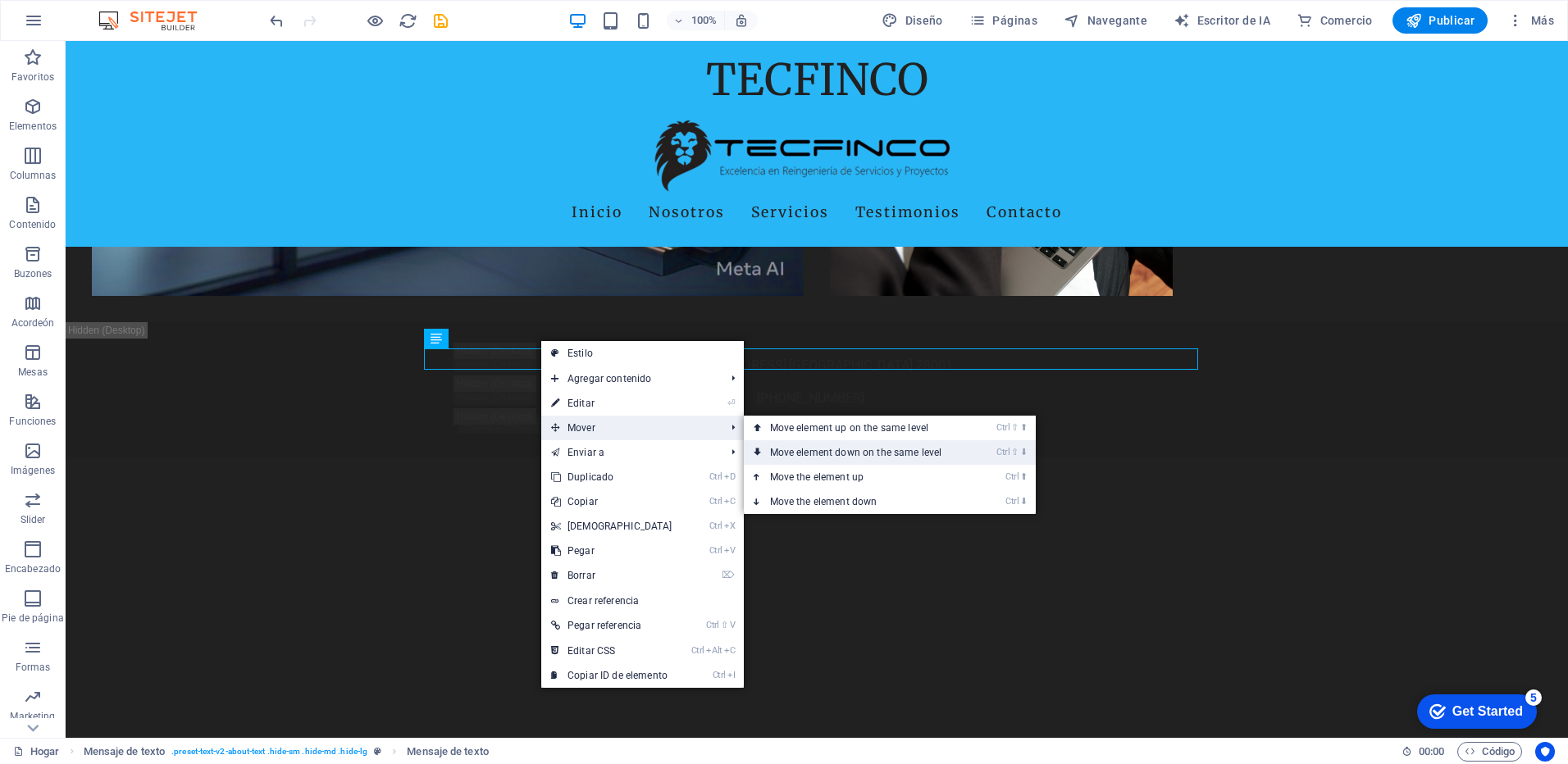
click at [754, 448] on icon at bounding box center [757, 452] width 9 height 25
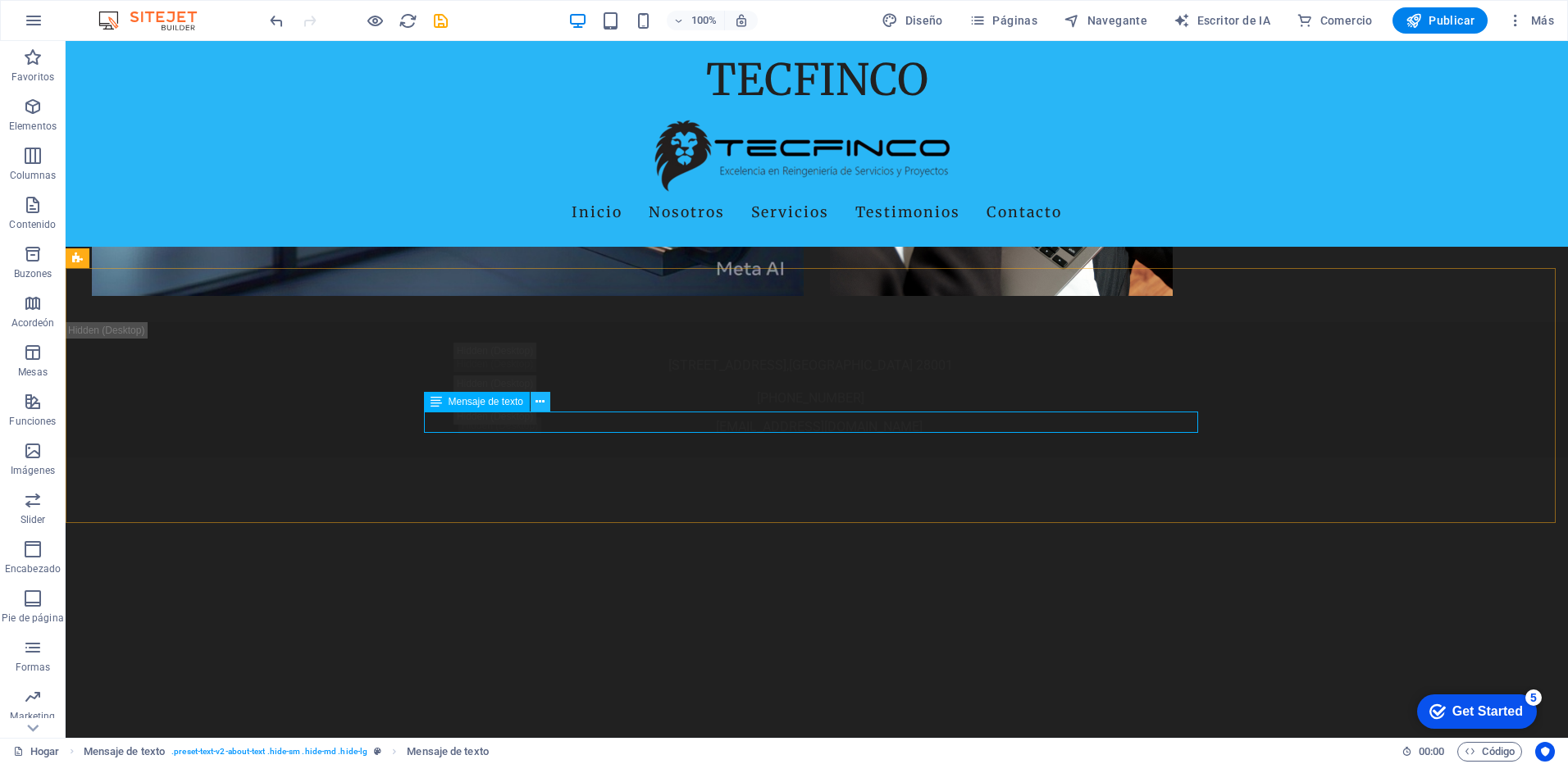
click at [541, 405] on icon at bounding box center [540, 402] width 9 height 17
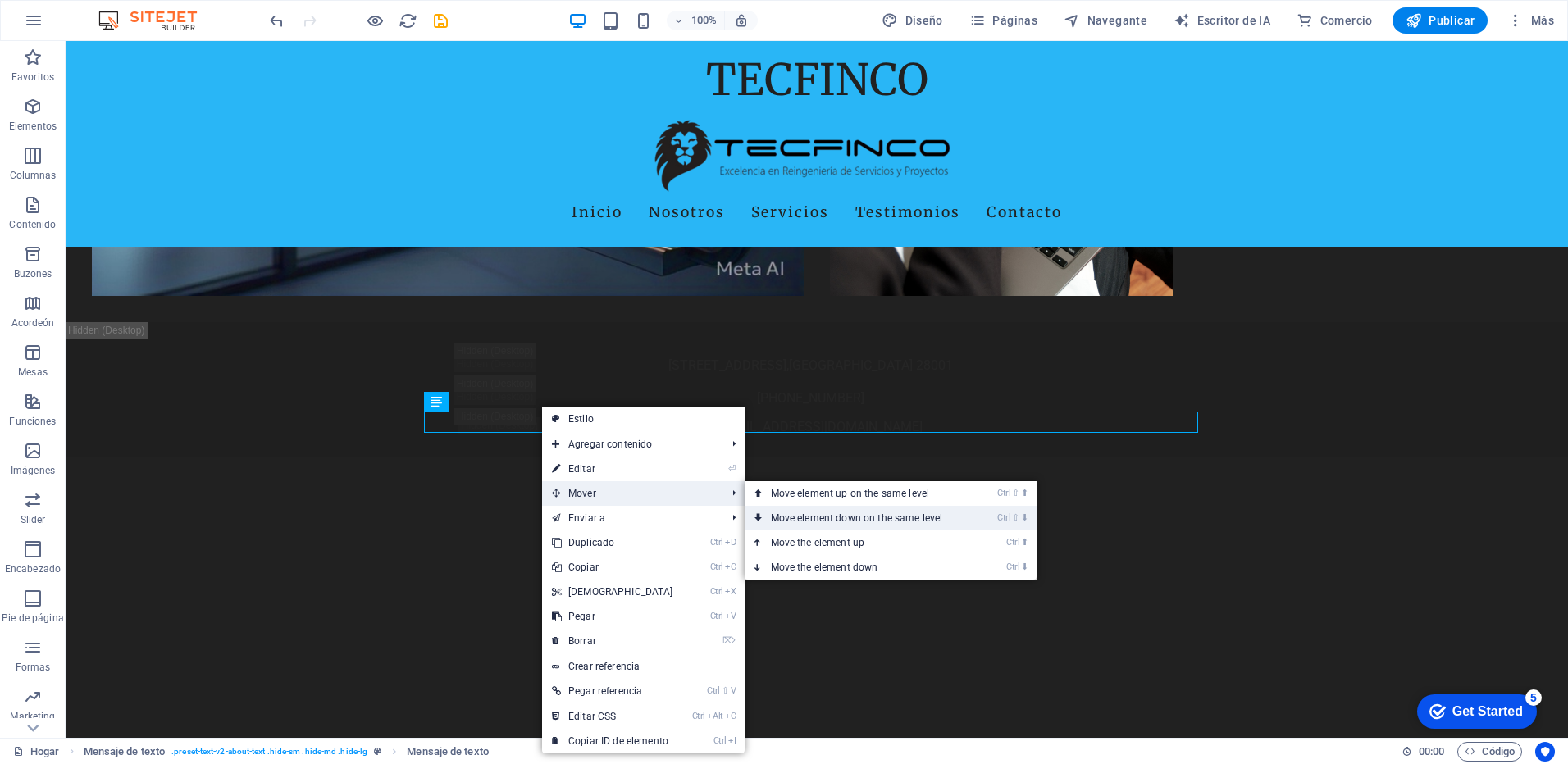
click at [757, 511] on icon at bounding box center [758, 518] width 9 height 25
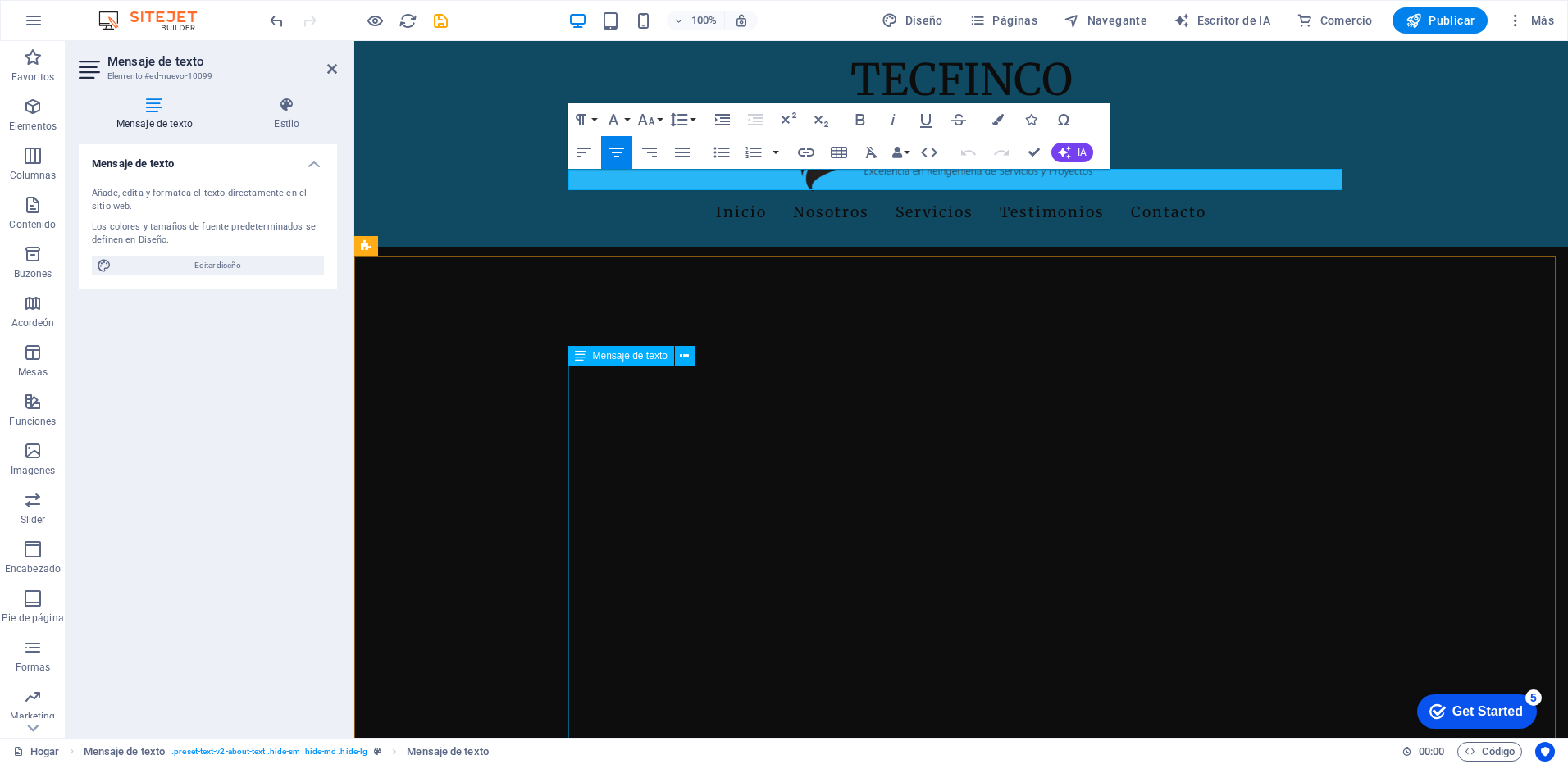
scroll to position [2320, 0]
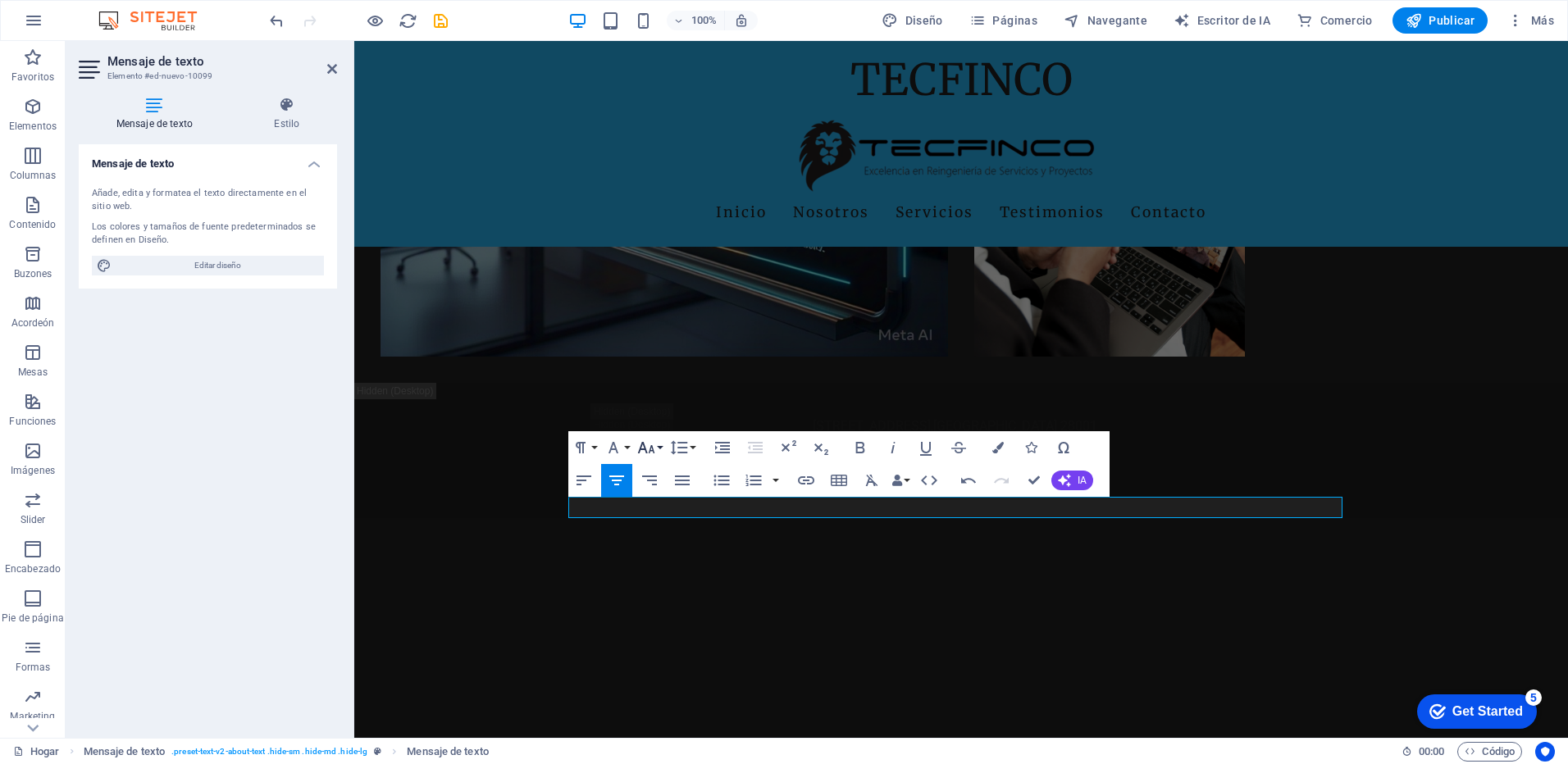
click at [661, 446] on button "Tamaño de fuente" at bounding box center [649, 448] width 31 height 33
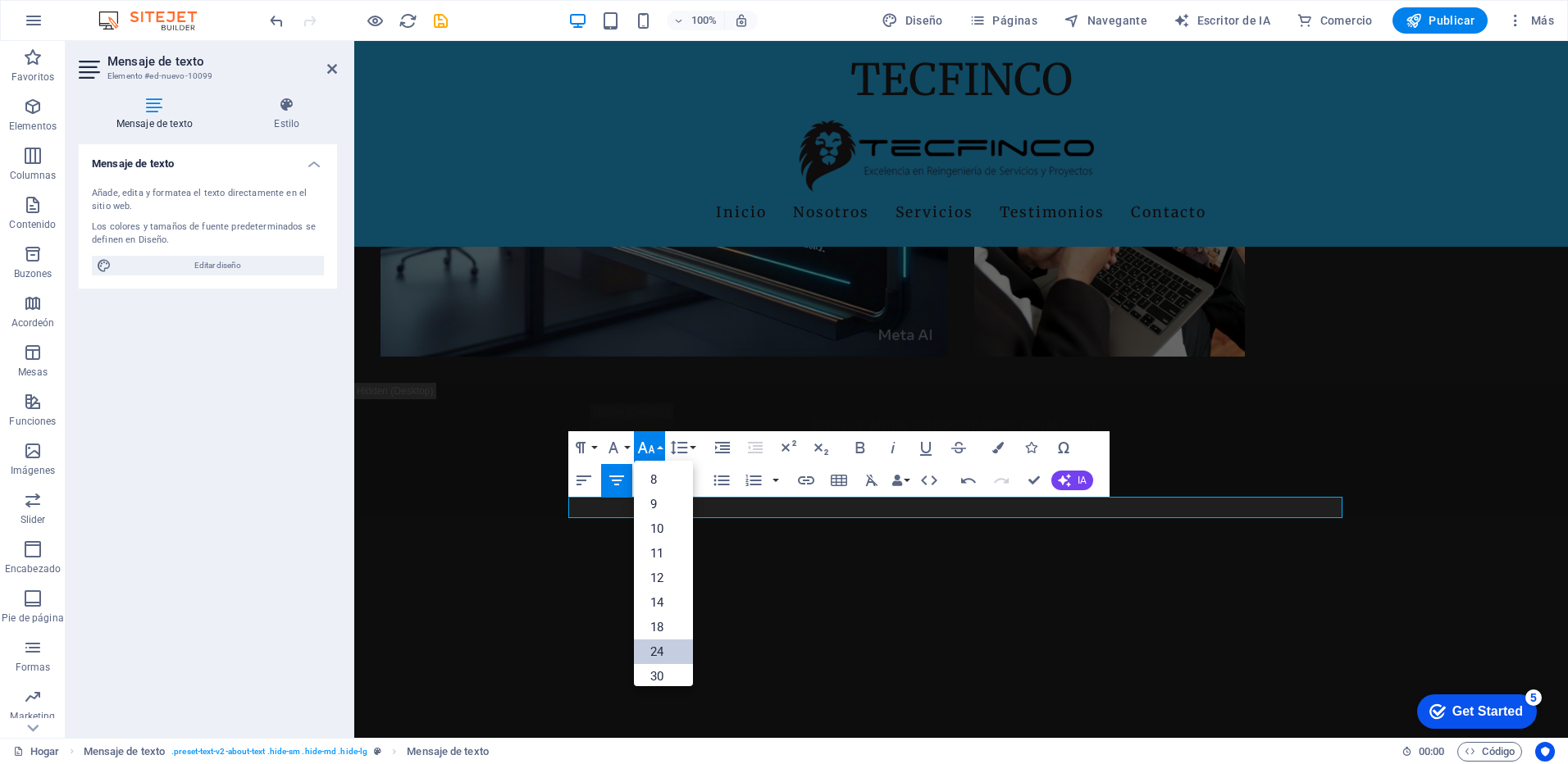
click at [654, 648] on link "24" at bounding box center [663, 652] width 59 height 25
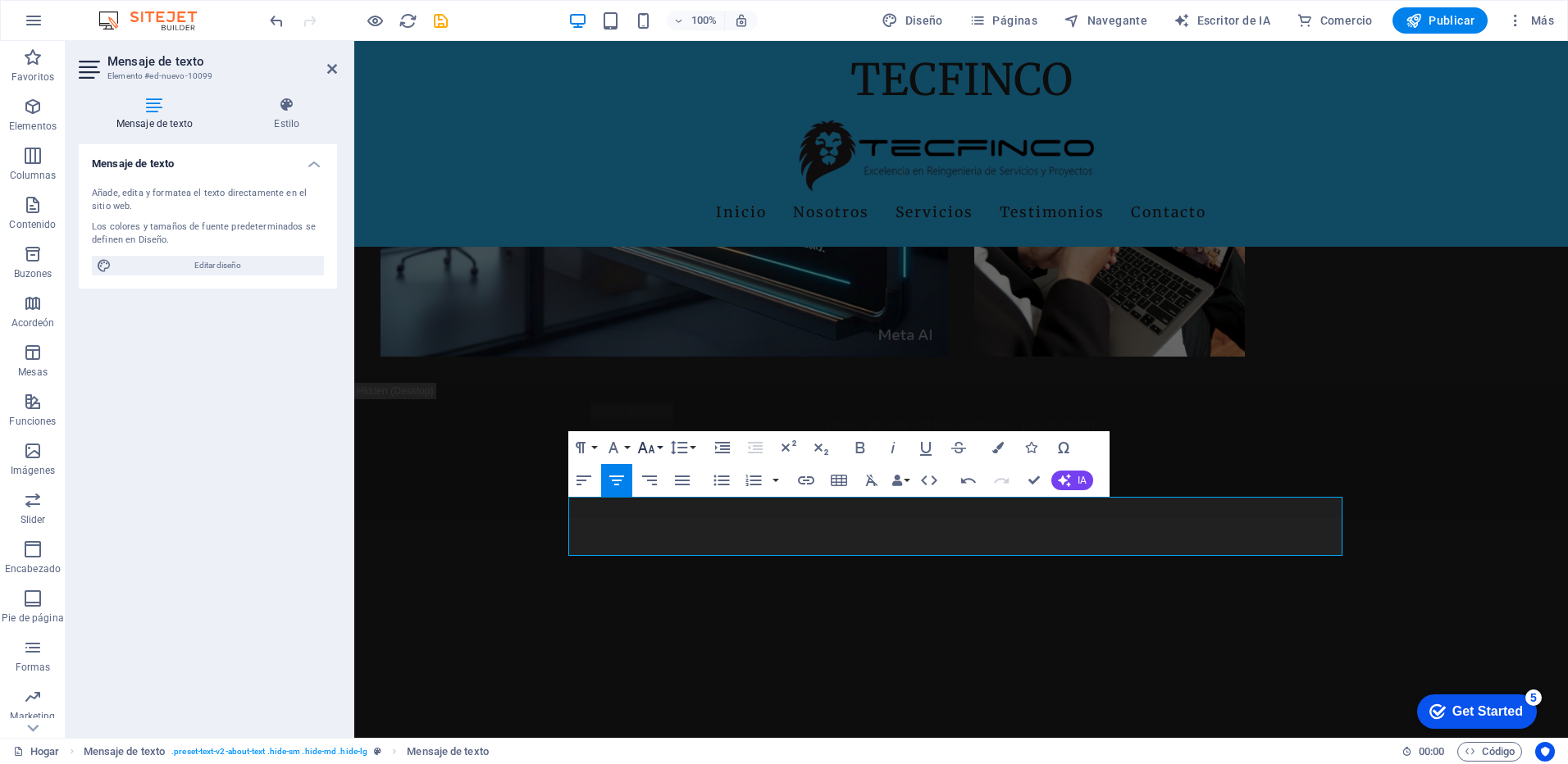
click at [658, 451] on button "Tamaño de fuente" at bounding box center [649, 448] width 31 height 33
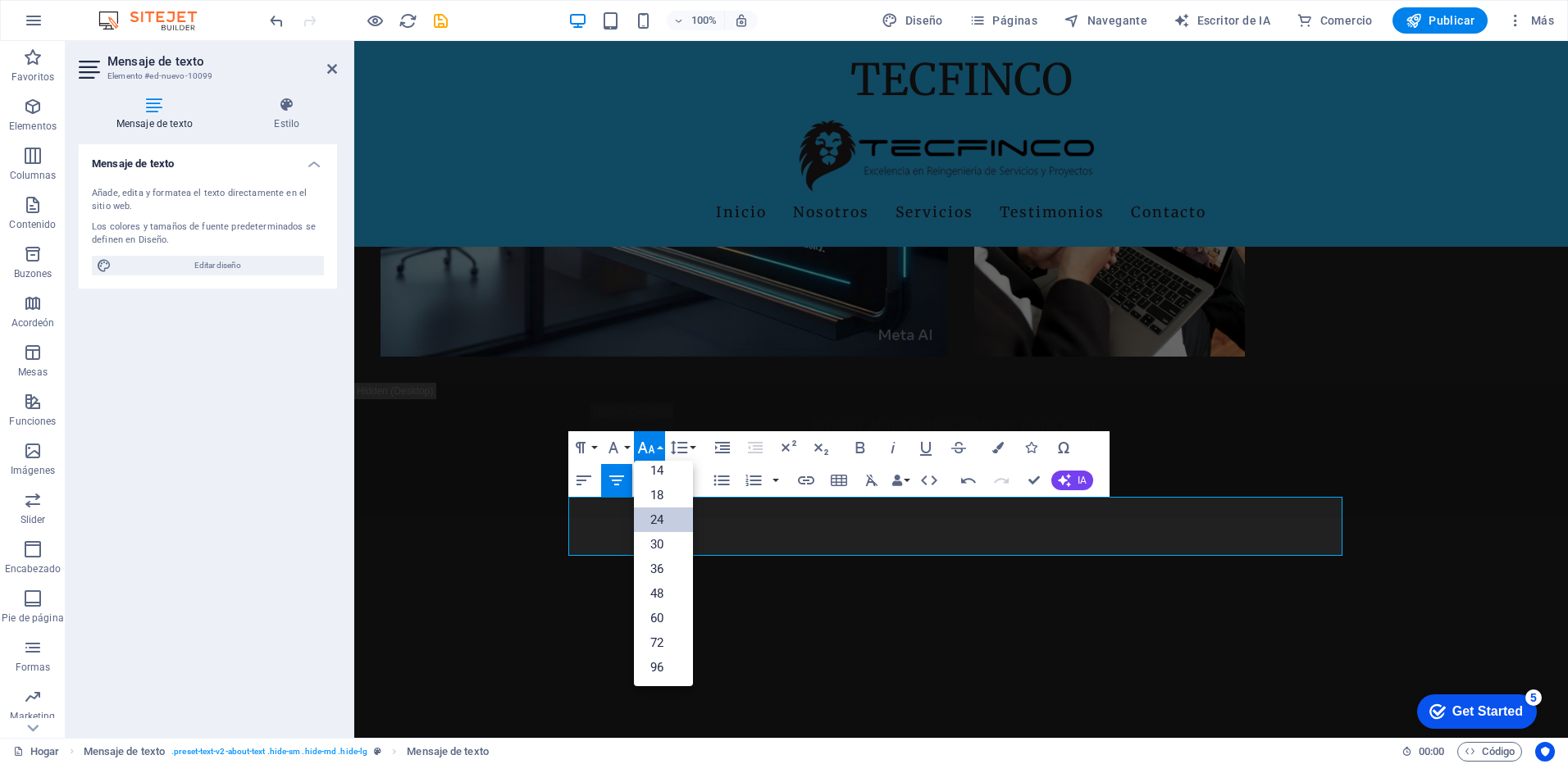
scroll to position [132, 0]
click at [667, 546] on link "30" at bounding box center [663, 544] width 59 height 25
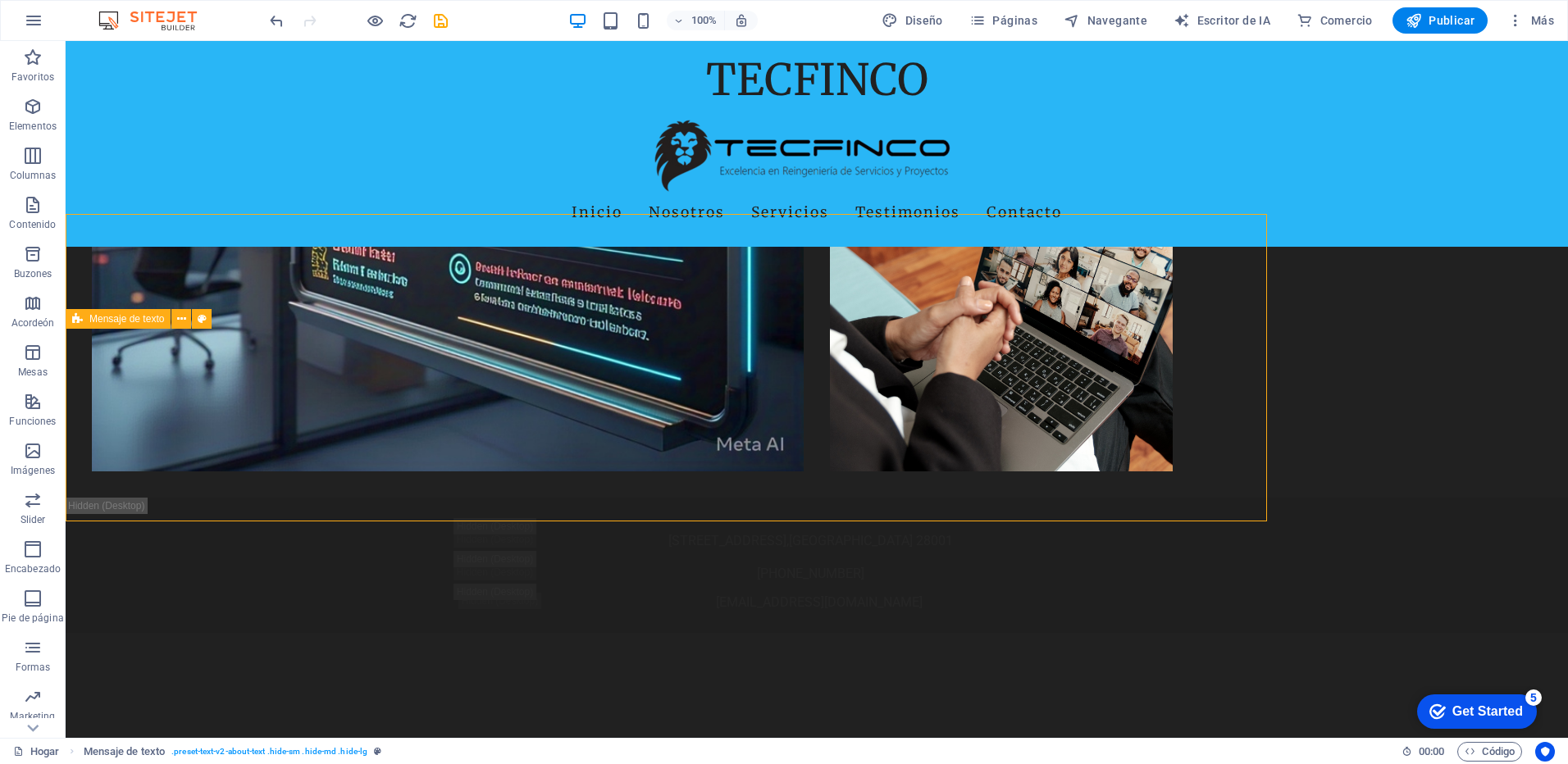
scroll to position [2435, 0]
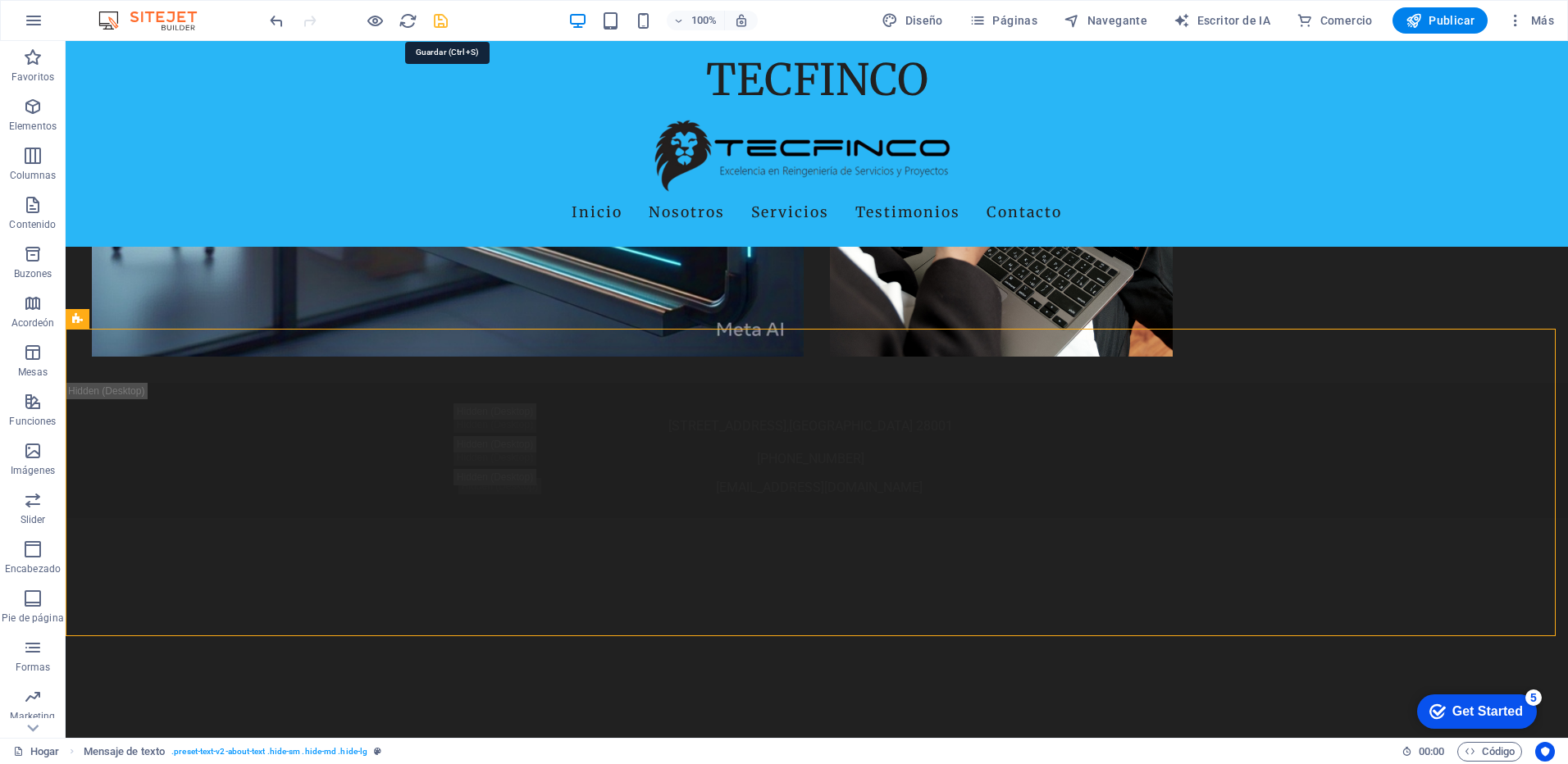
click at [441, 25] on icon "salvar" at bounding box center [441, 21] width 19 height 19
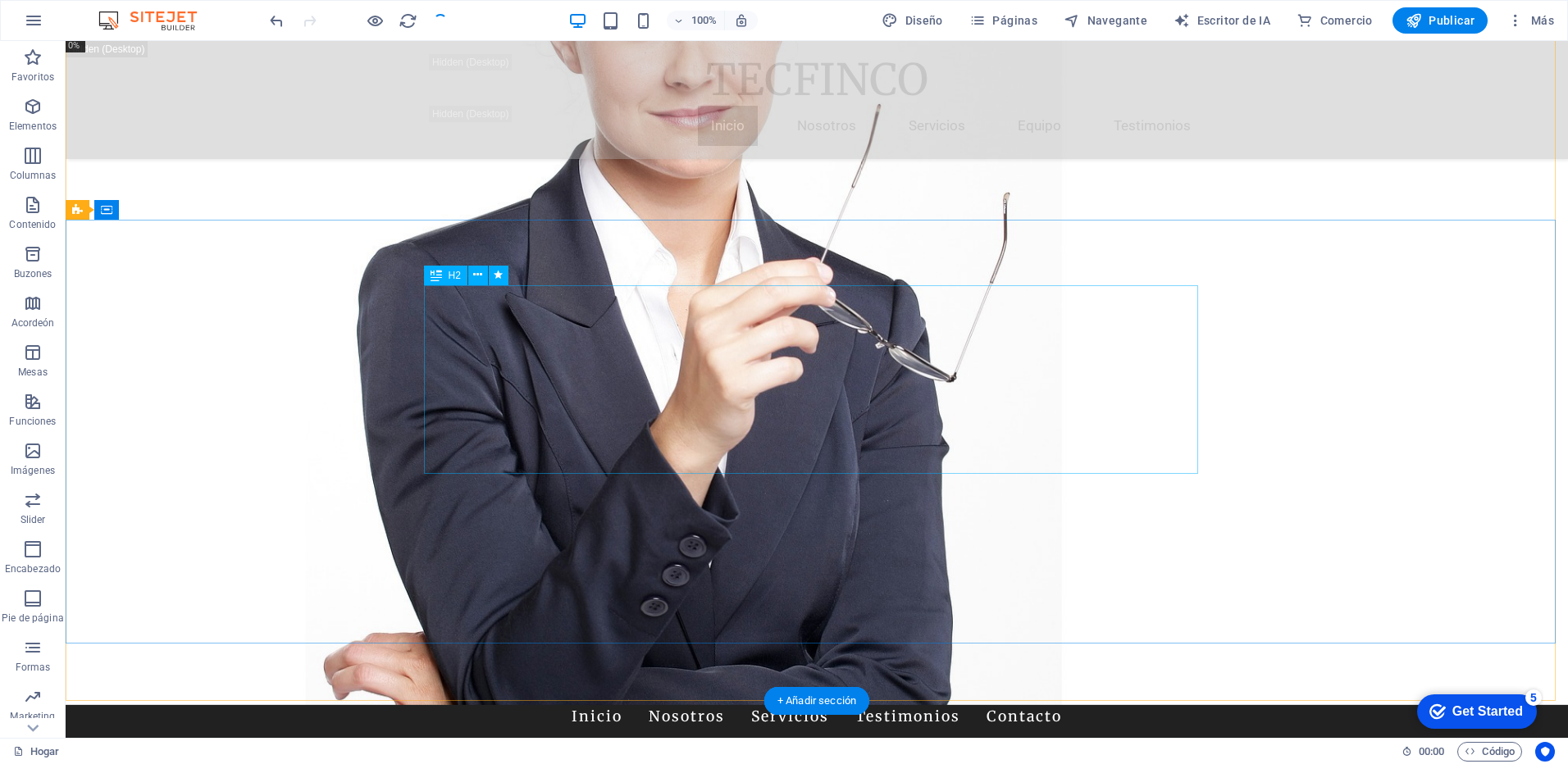
scroll to position [0, 0]
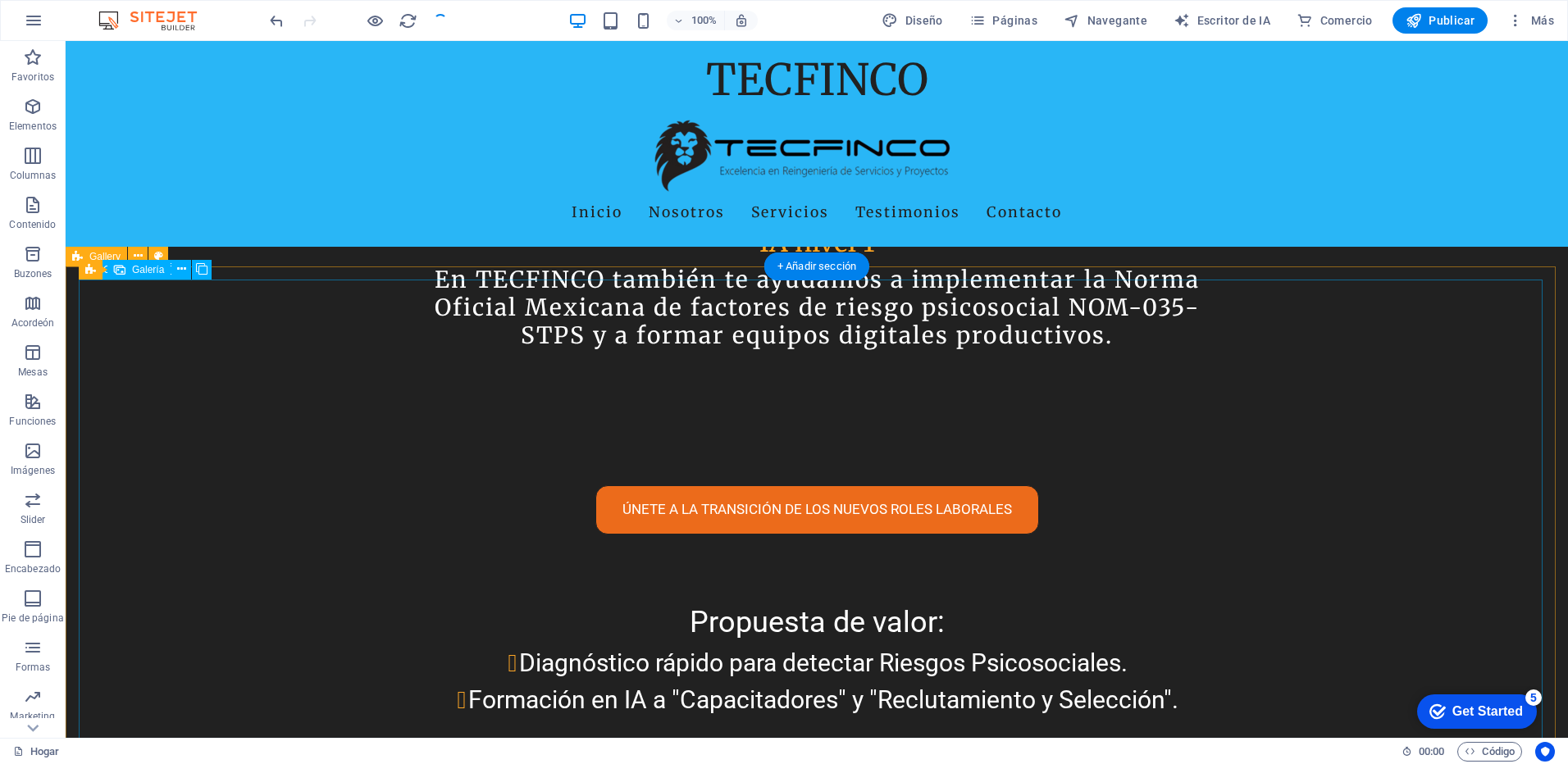
scroll to position [1230, 0]
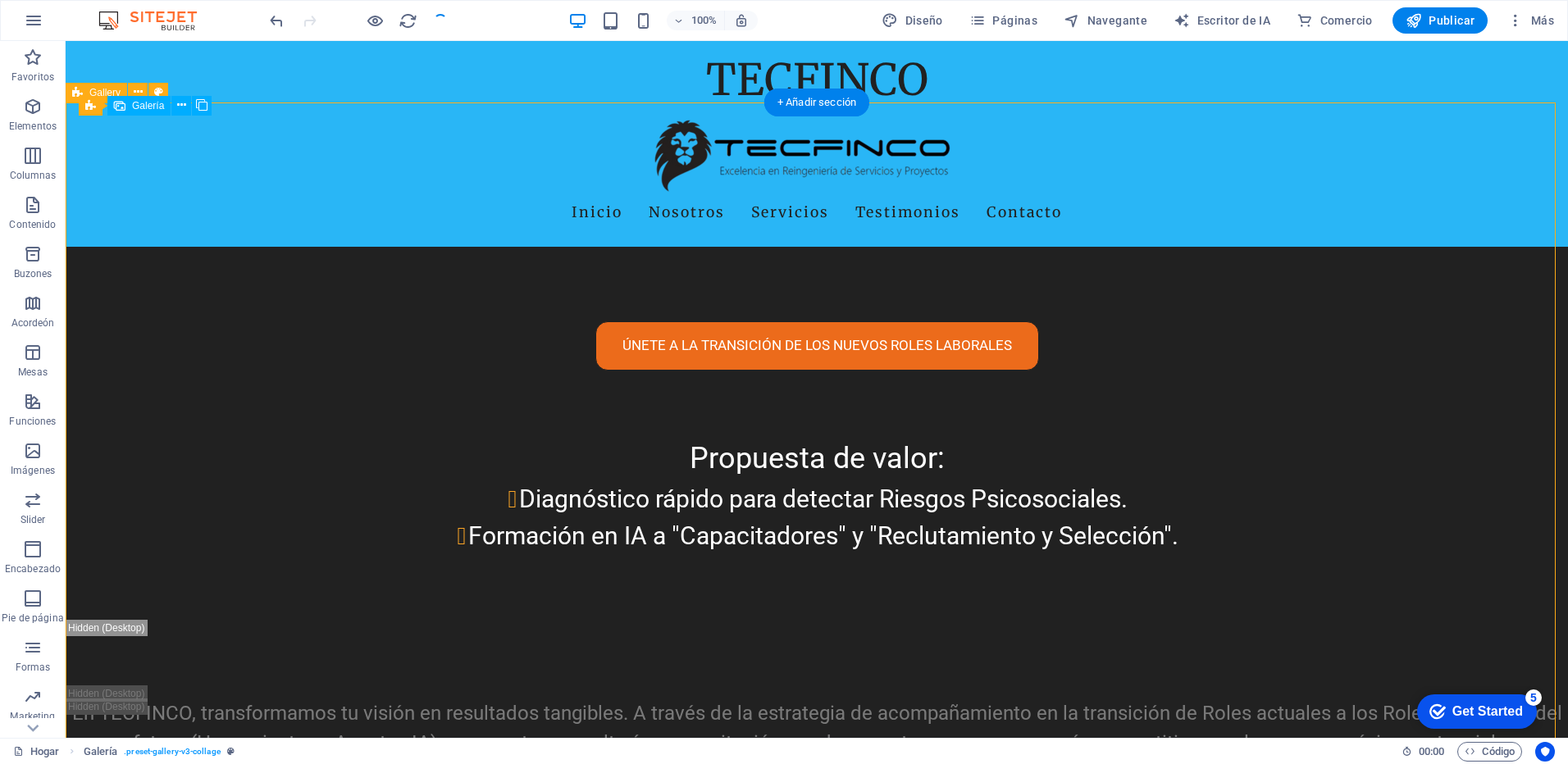
drag, startPoint x: 527, startPoint y: 443, endPoint x: 1376, endPoint y: 578, distance: 859.7
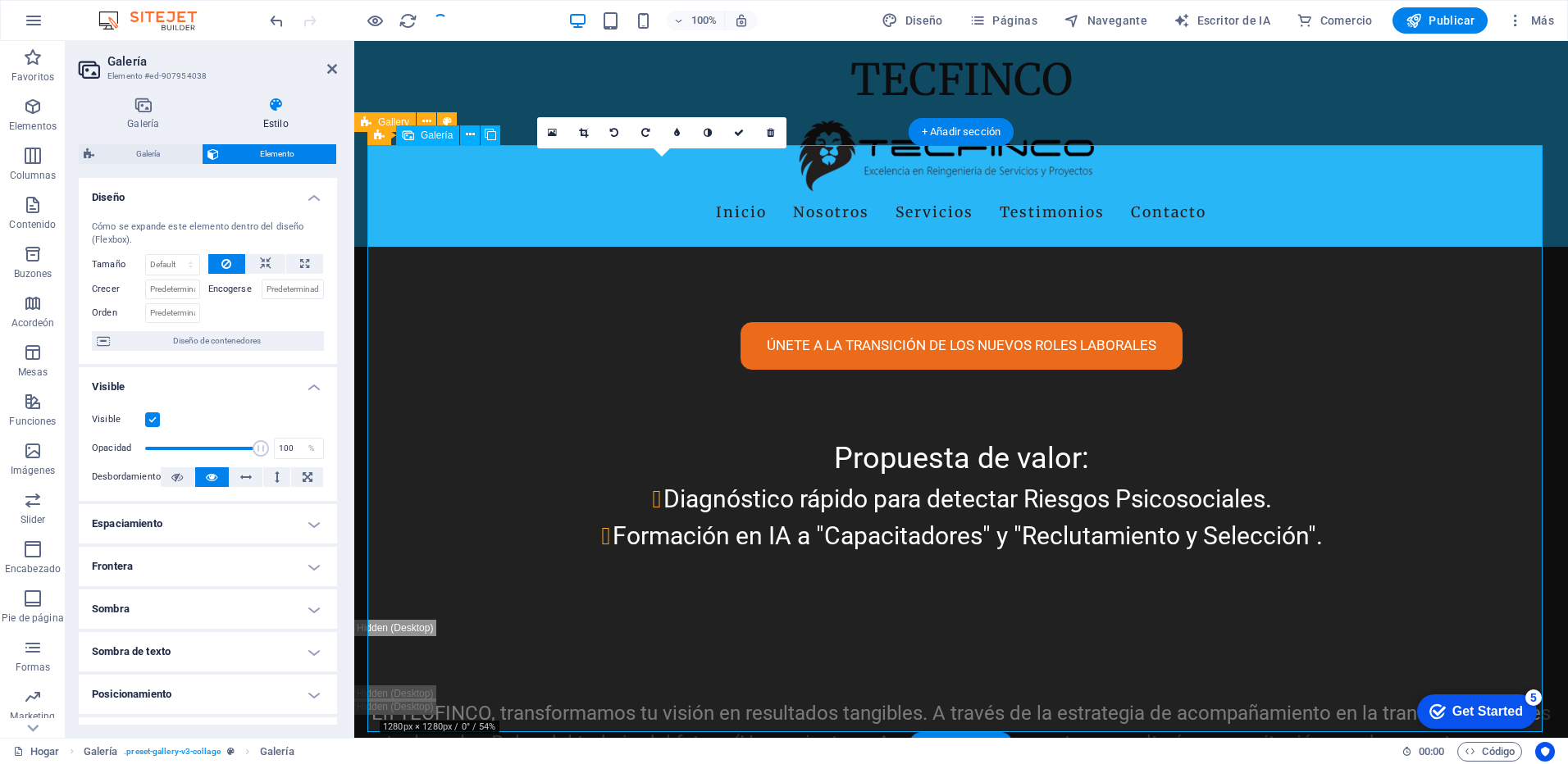
drag, startPoint x: 672, startPoint y: 393, endPoint x: 1485, endPoint y: 364, distance: 813.5
